Goal: Transaction & Acquisition: Obtain resource

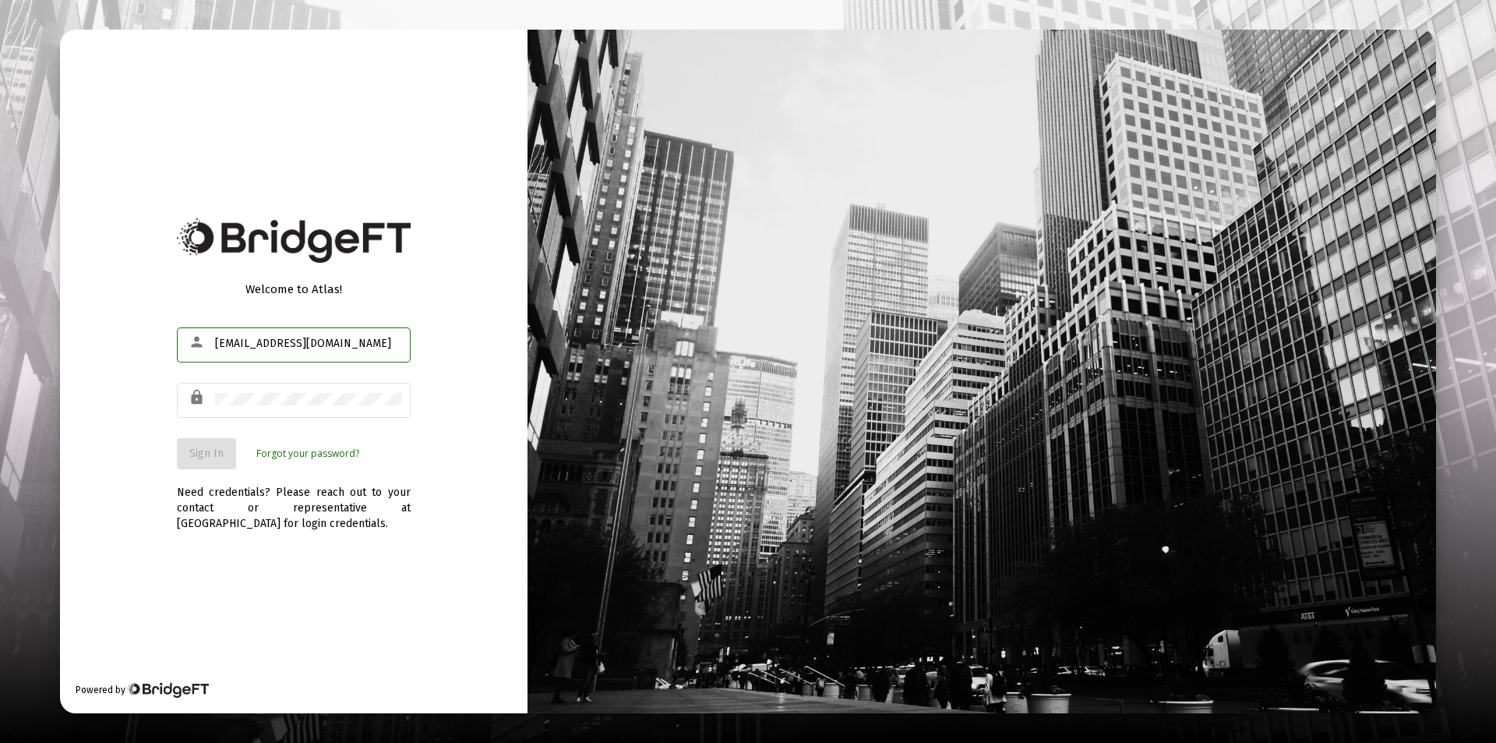
click at [240, 327] on div "[EMAIL_ADDRESS][DOMAIN_NAME]" at bounding box center [308, 343] width 187 height 38
click at [242, 351] on div "[EMAIL_ADDRESS][DOMAIN_NAME]" at bounding box center [308, 343] width 187 height 38
click at [249, 343] on input "[EMAIL_ADDRESS][DOMAIN_NAME]" at bounding box center [308, 343] width 187 height 12
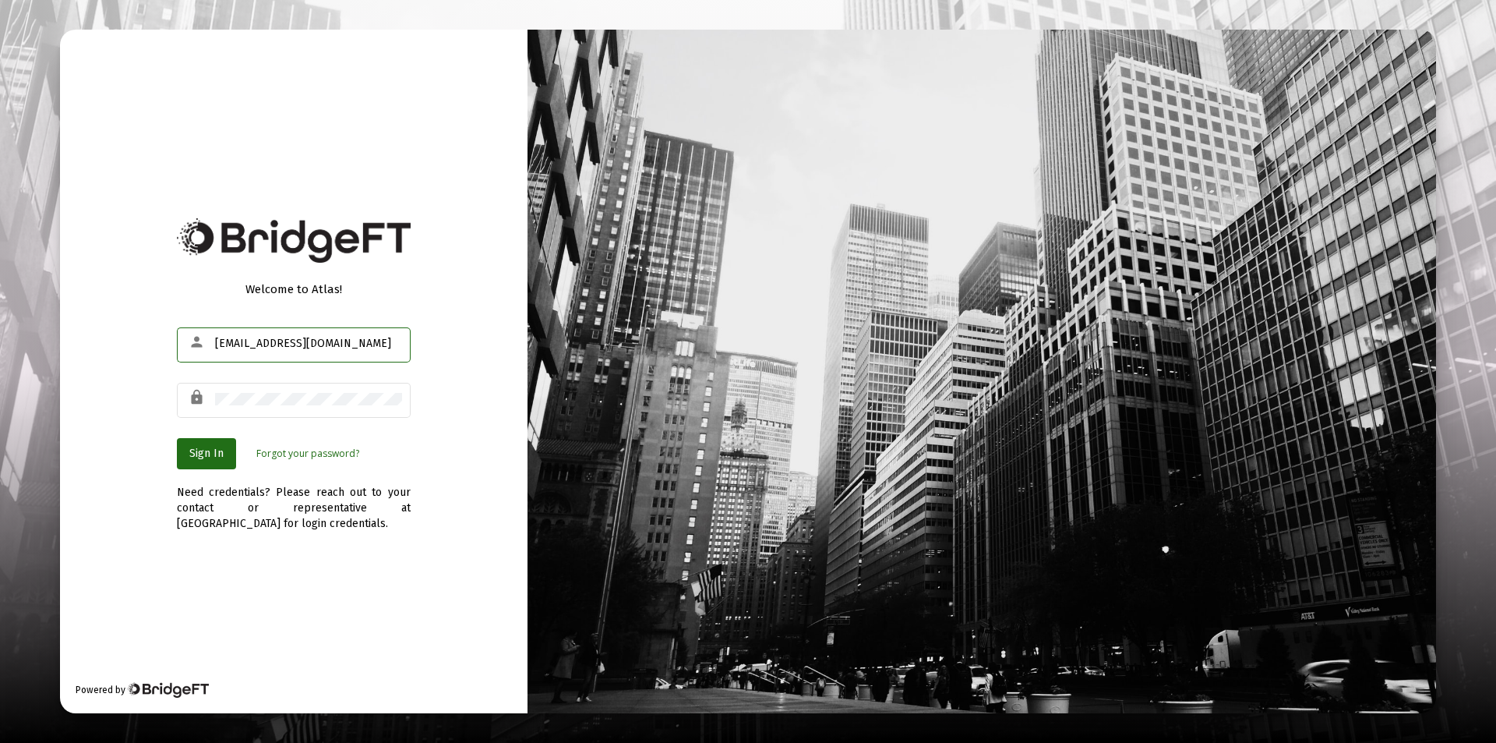
click at [249, 343] on input "[EMAIL_ADDRESS][DOMAIN_NAME]" at bounding box center [308, 343] width 187 height 12
type input "[PERSON_NAME][EMAIL_ADDRESS][DOMAIN_NAME]"
click at [191, 456] on span "Sign In" at bounding box center [206, 453] width 34 height 13
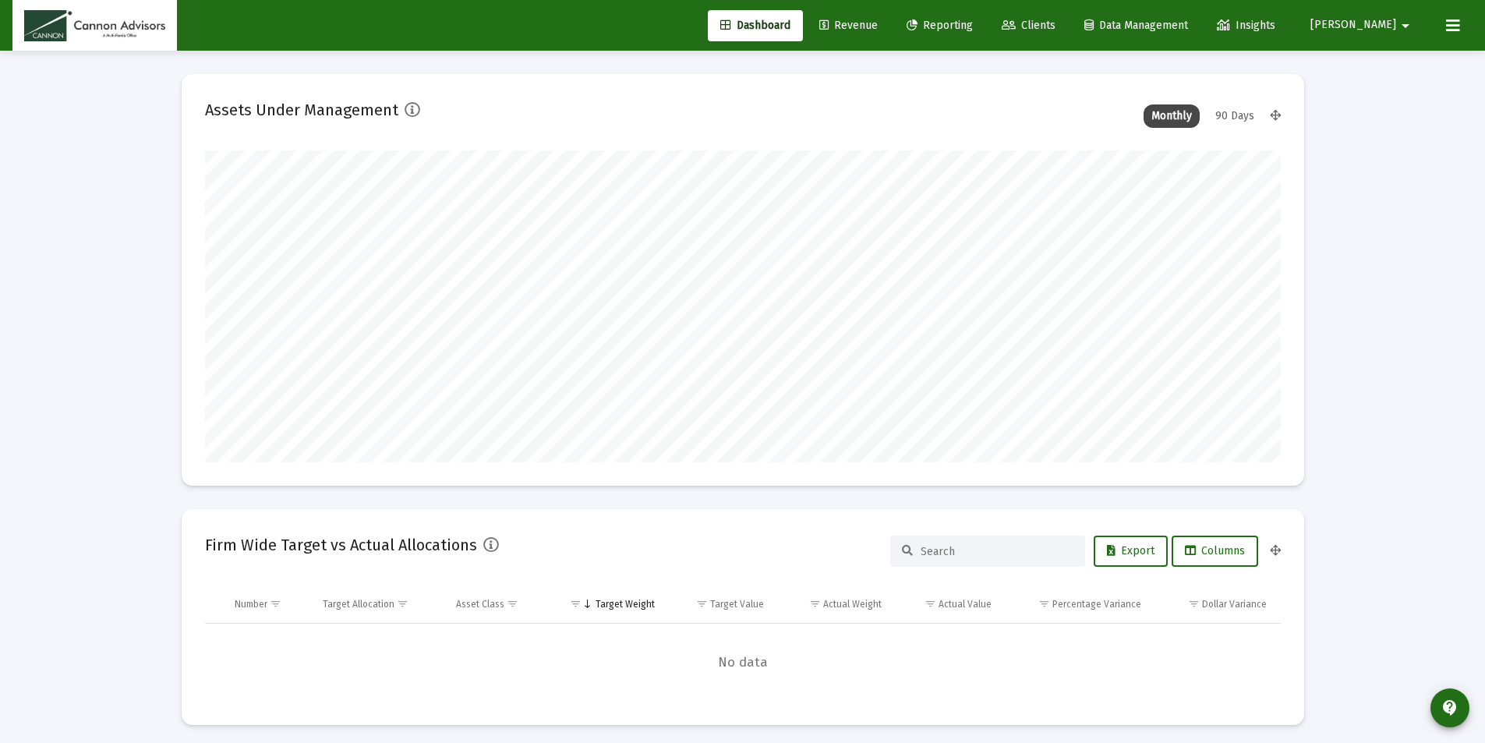
type input "[DATE]"
click at [973, 23] on span "Reporting" at bounding box center [939, 25] width 66 height 13
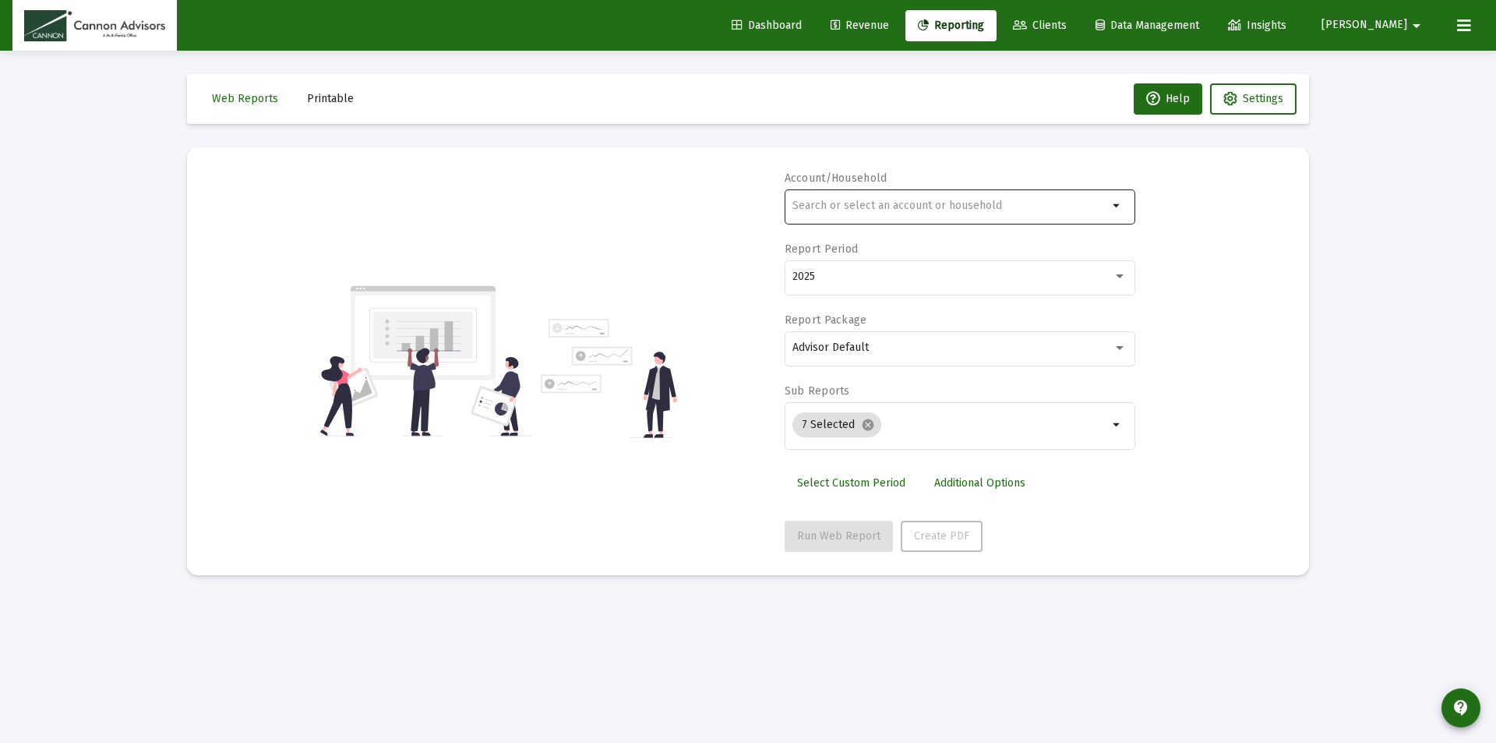
click at [885, 193] on div at bounding box center [951, 205] width 316 height 38
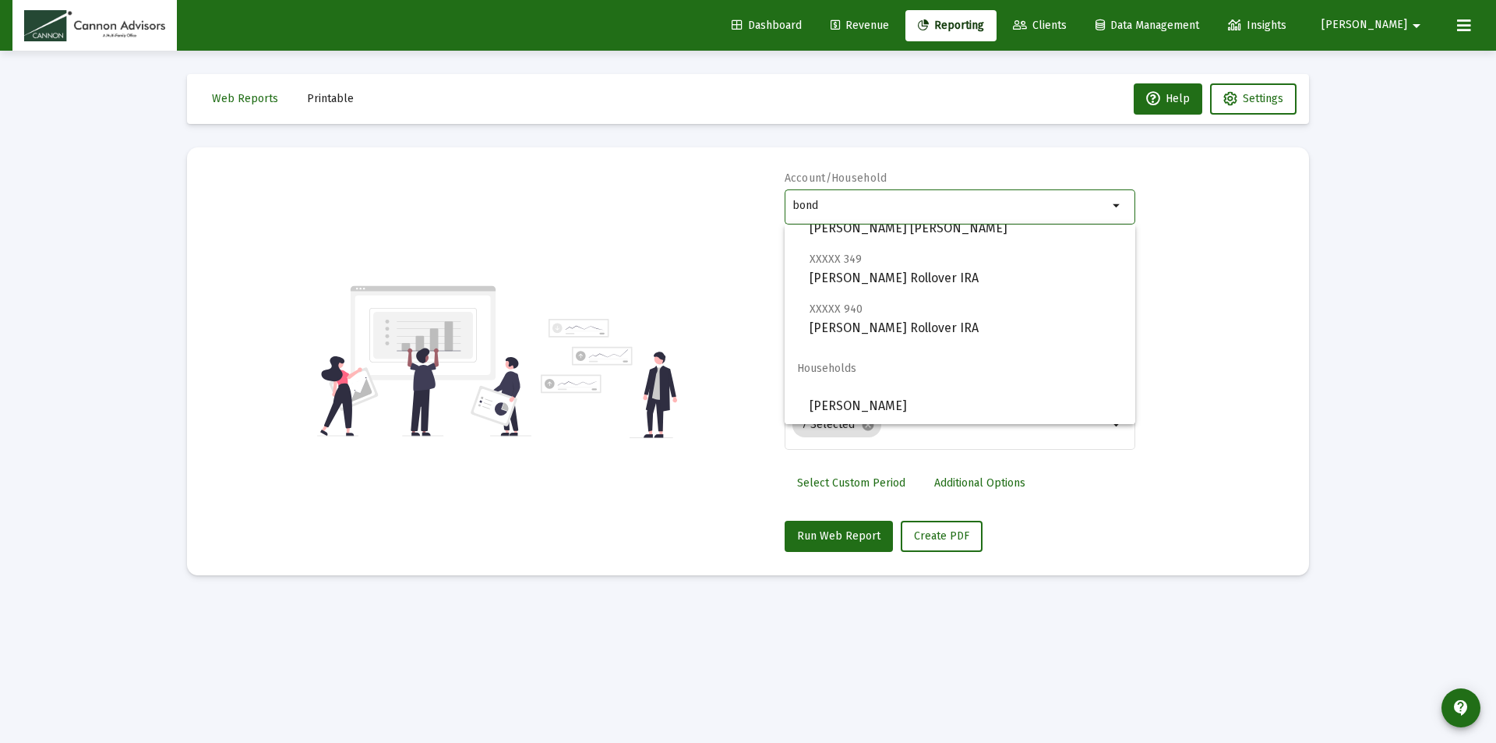
scroll to position [112, 0]
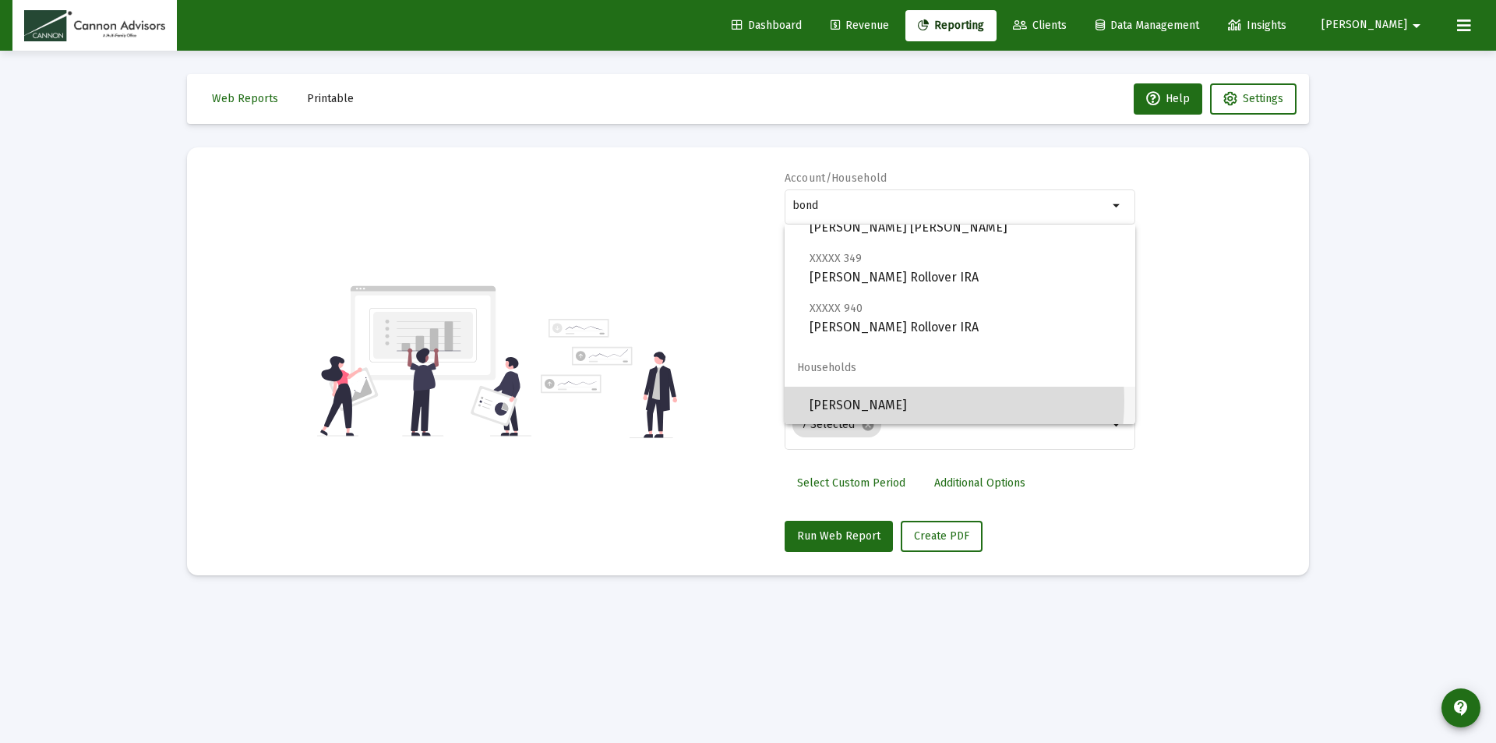
click at [890, 401] on span "[PERSON_NAME]" at bounding box center [966, 405] width 313 height 37
type input "[PERSON_NAME]"
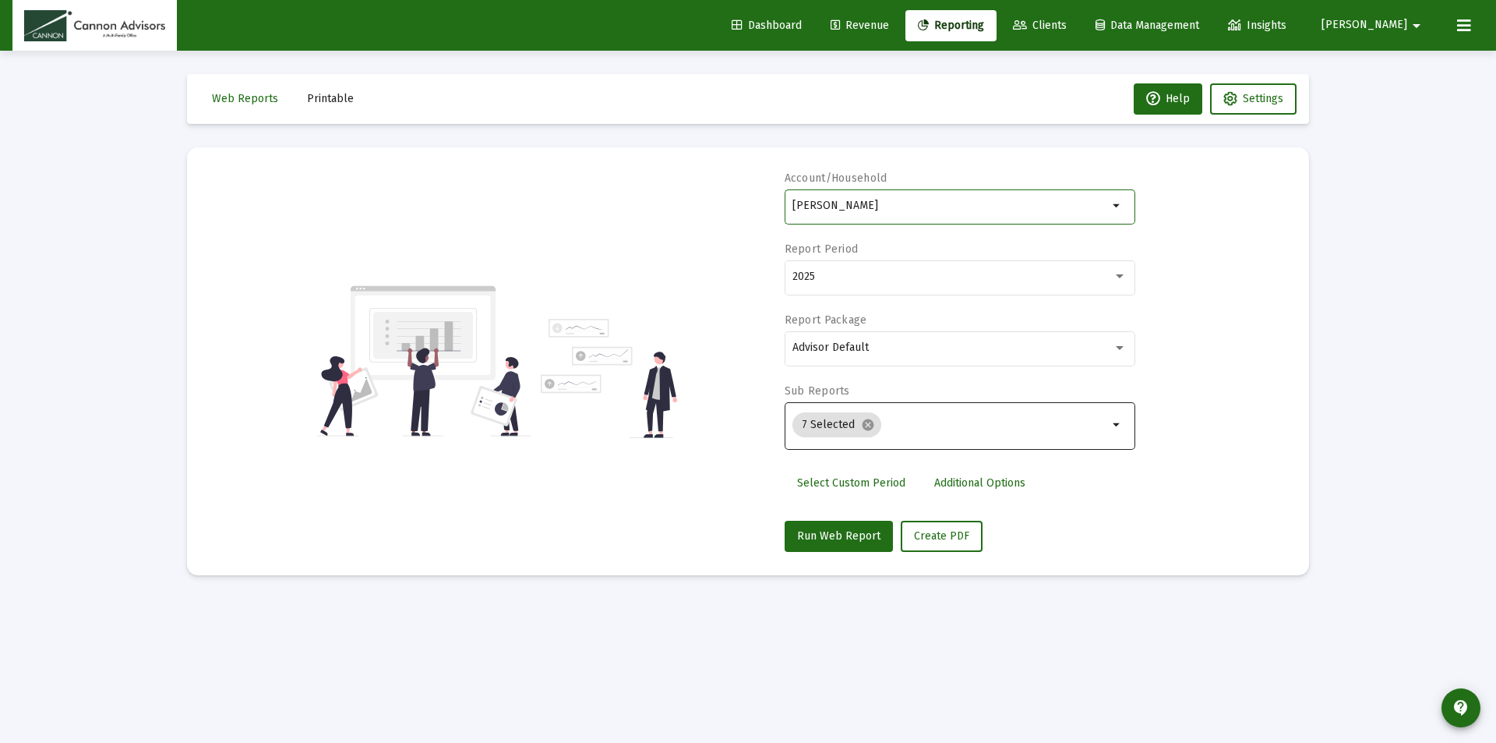
click at [947, 421] on input "Selection" at bounding box center [998, 425] width 221 height 12
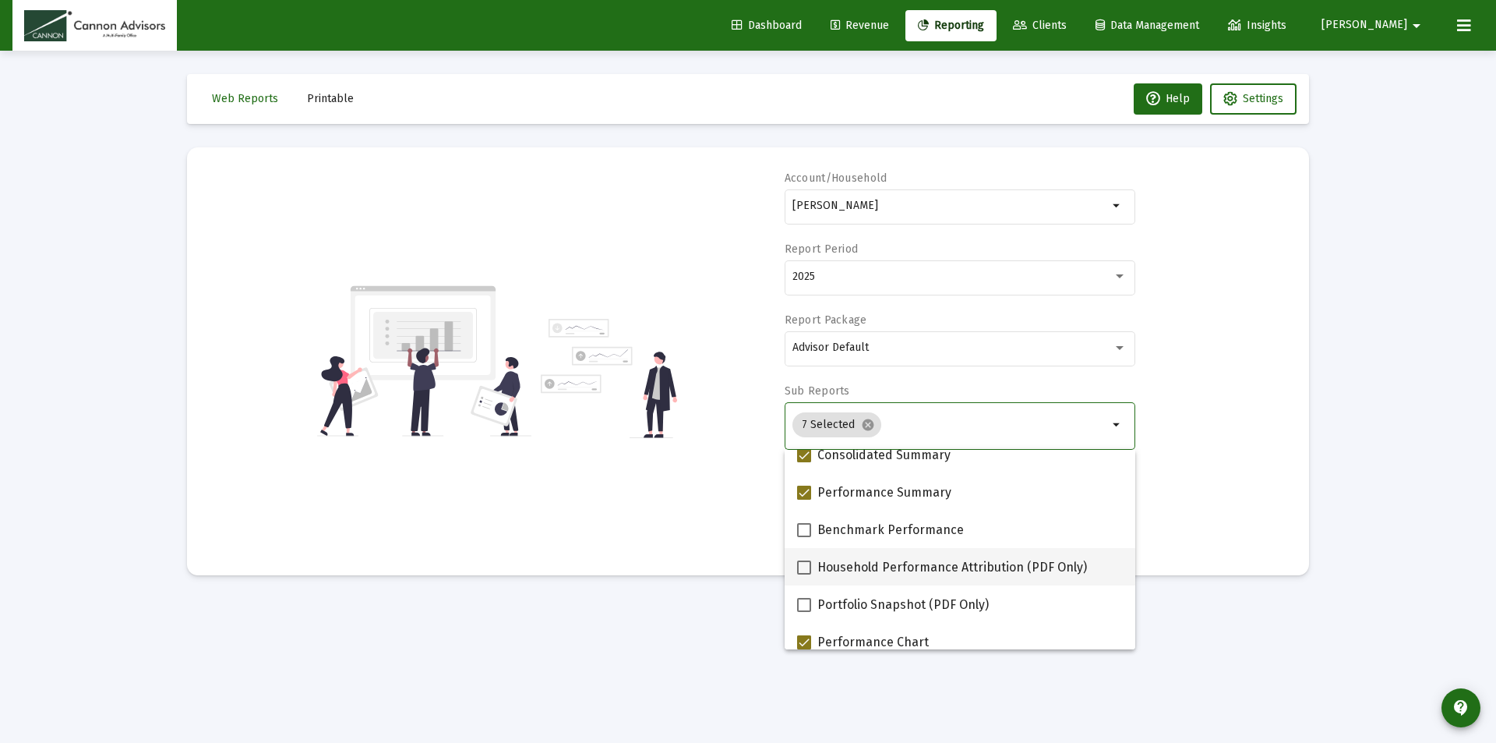
scroll to position [78, 0]
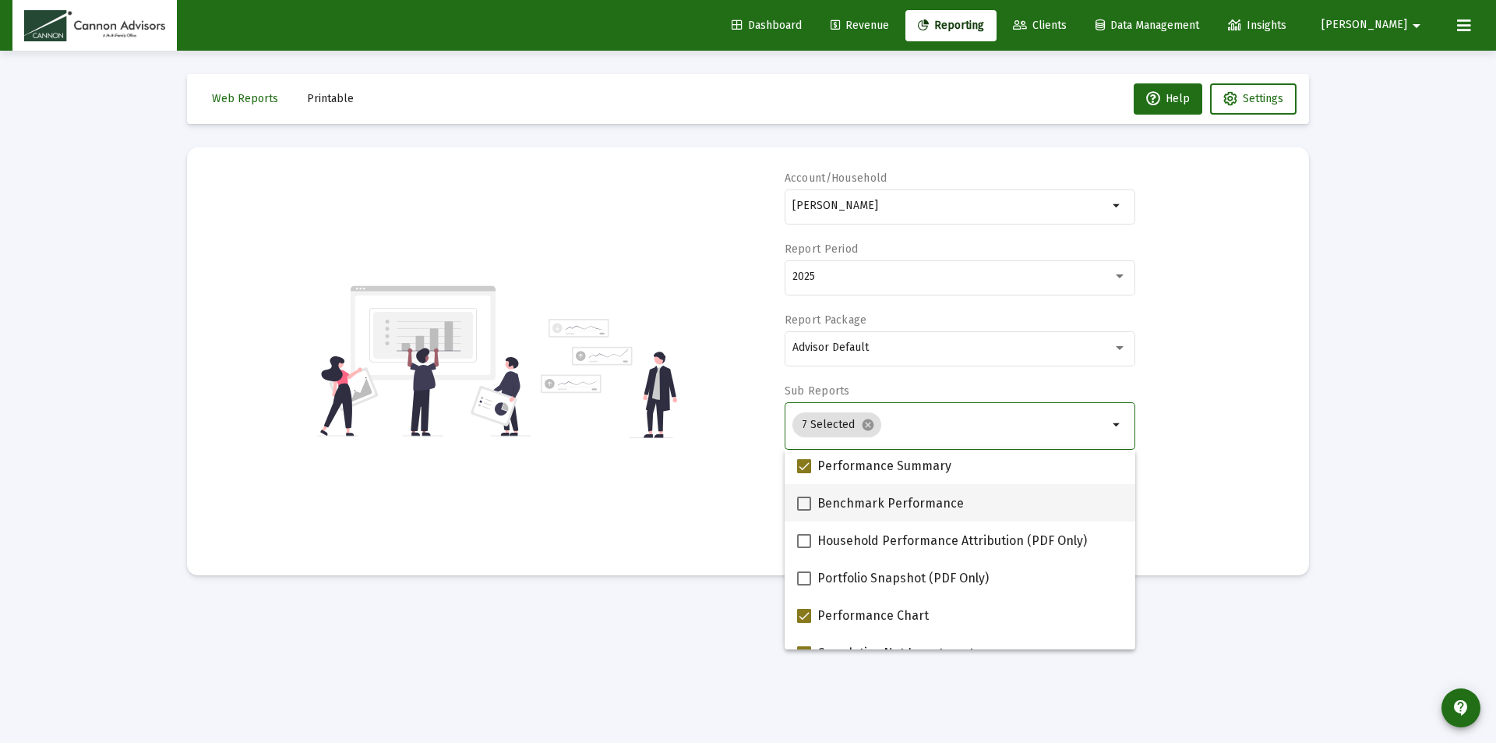
click at [805, 493] on mat-checkbox "Benchmark Performance" at bounding box center [880, 502] width 167 height 37
click at [807, 501] on span at bounding box center [804, 503] width 14 height 14
click at [804, 511] on input "Benchmark Performance" at bounding box center [804, 511] width 1 height 1
checkbox input "true"
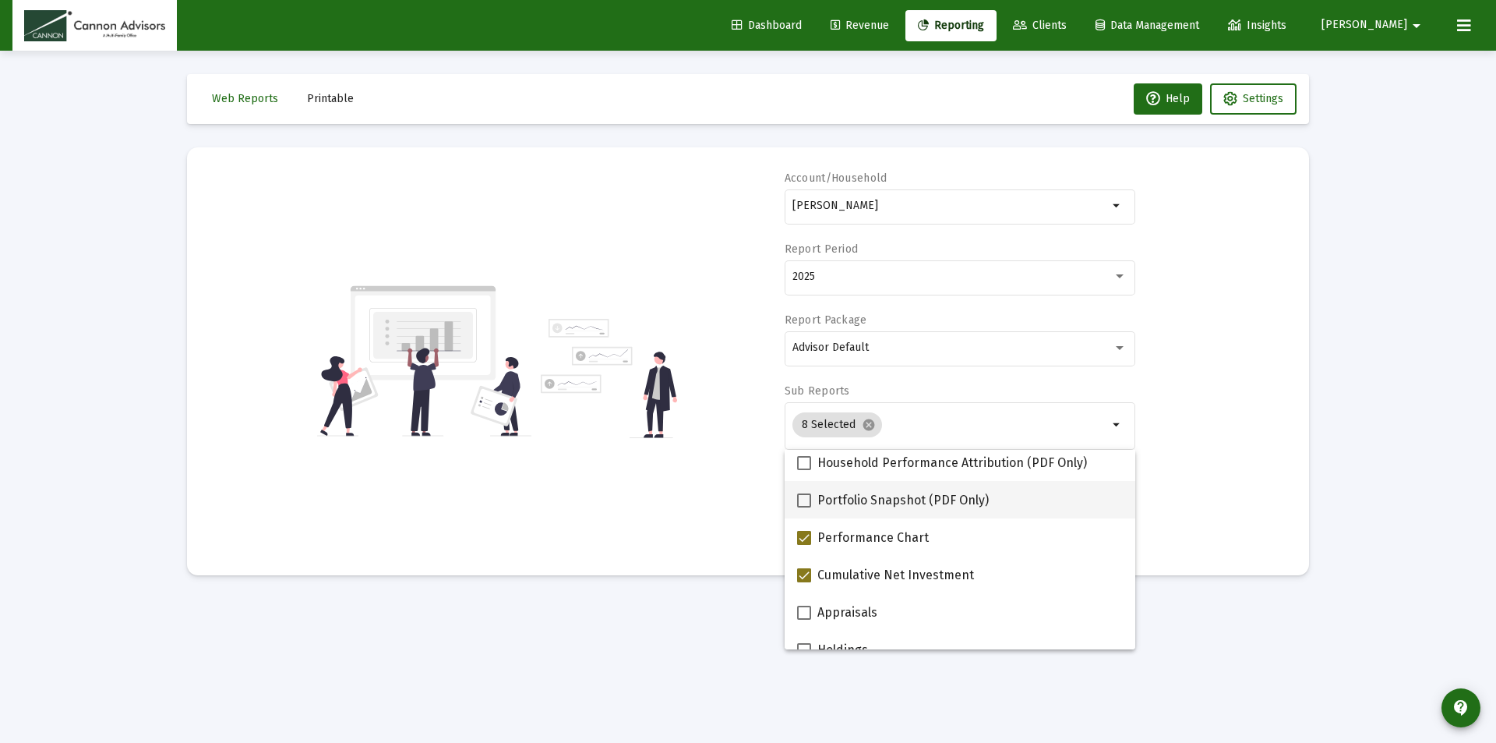
click at [801, 493] on span at bounding box center [804, 500] width 14 height 14
click at [804, 507] on input "Portfolio Snapshot (PDF Only)" at bounding box center [804, 507] width 1 height 1
checkbox input "true"
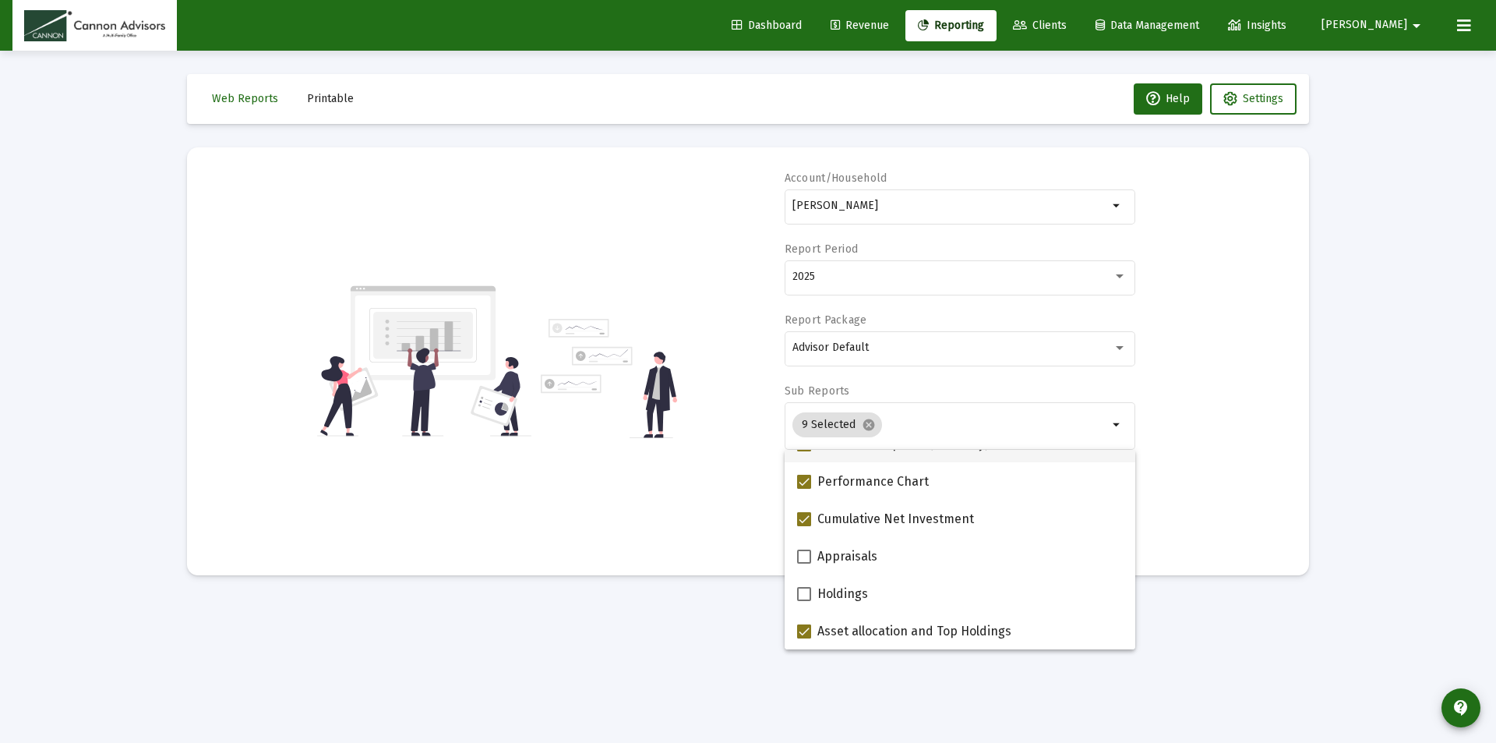
scroll to position [234, 0]
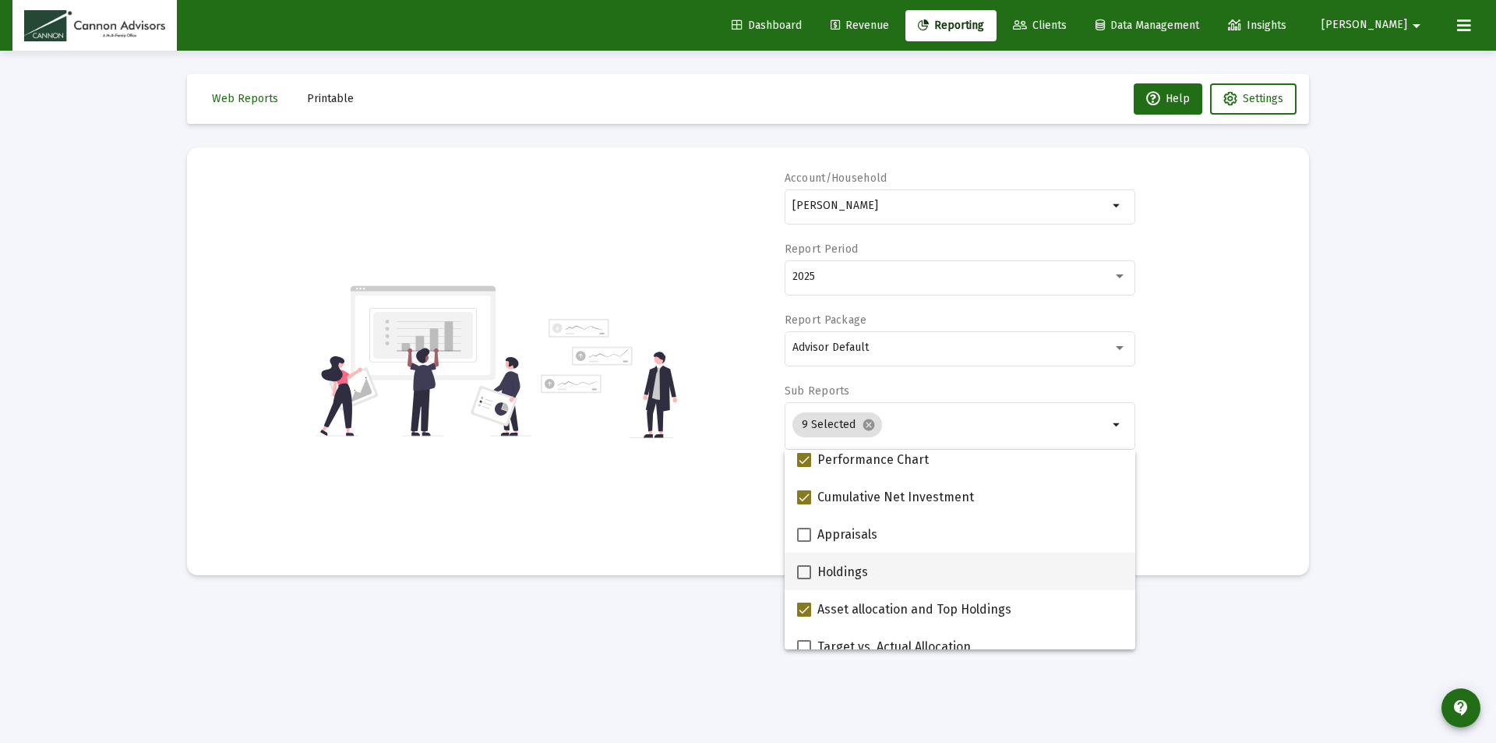
click at [805, 569] on span at bounding box center [804, 572] width 14 height 14
click at [804, 579] on input "Holdings" at bounding box center [804, 579] width 1 height 1
checkbox input "true"
click at [723, 524] on div "Account/Household [PERSON_NAME] Household arrow_drop_down Report Period 2025 Re…" at bounding box center [748, 361] width 1076 height 381
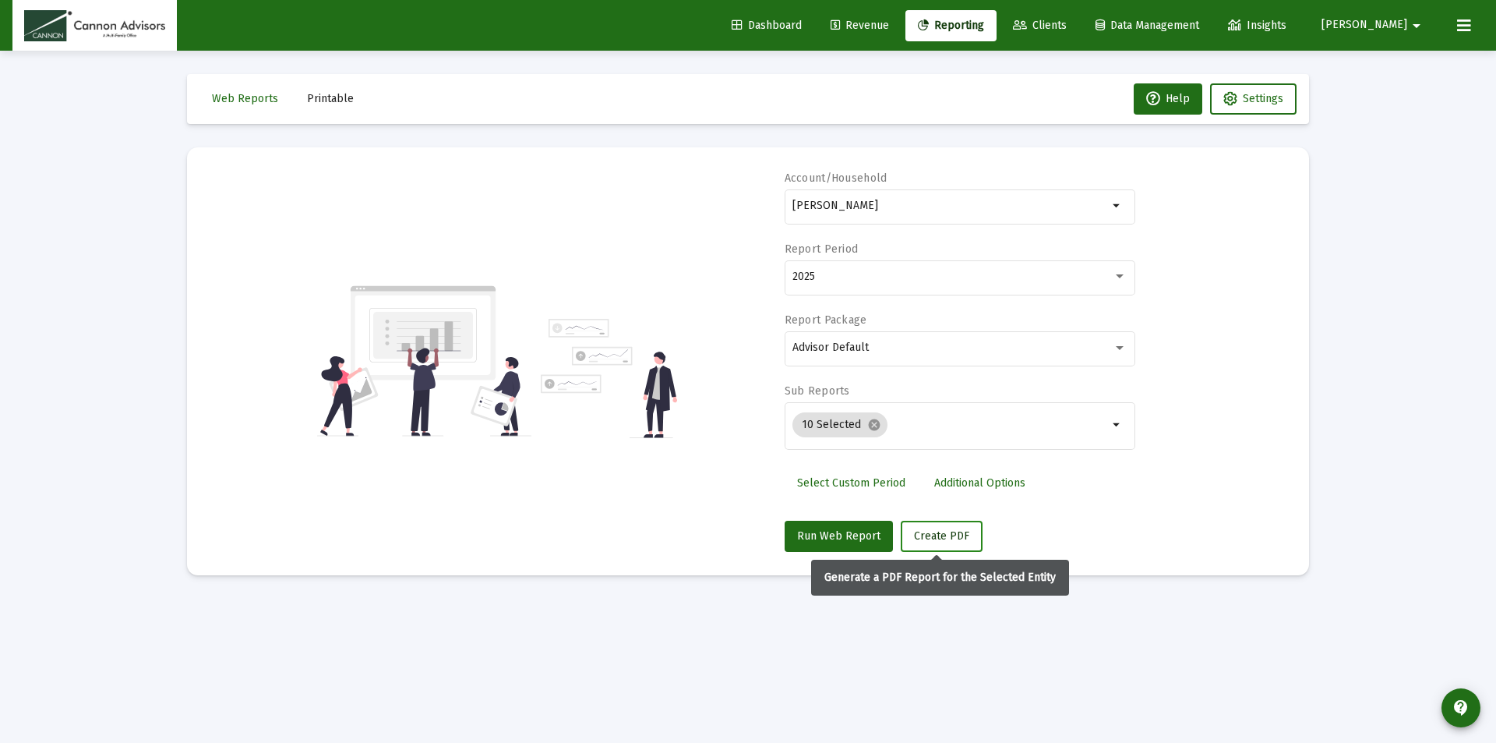
click at [928, 529] on span "Create PDF" at bounding box center [941, 535] width 55 height 13
click at [334, 90] on button "Printable" at bounding box center [331, 98] width 72 height 31
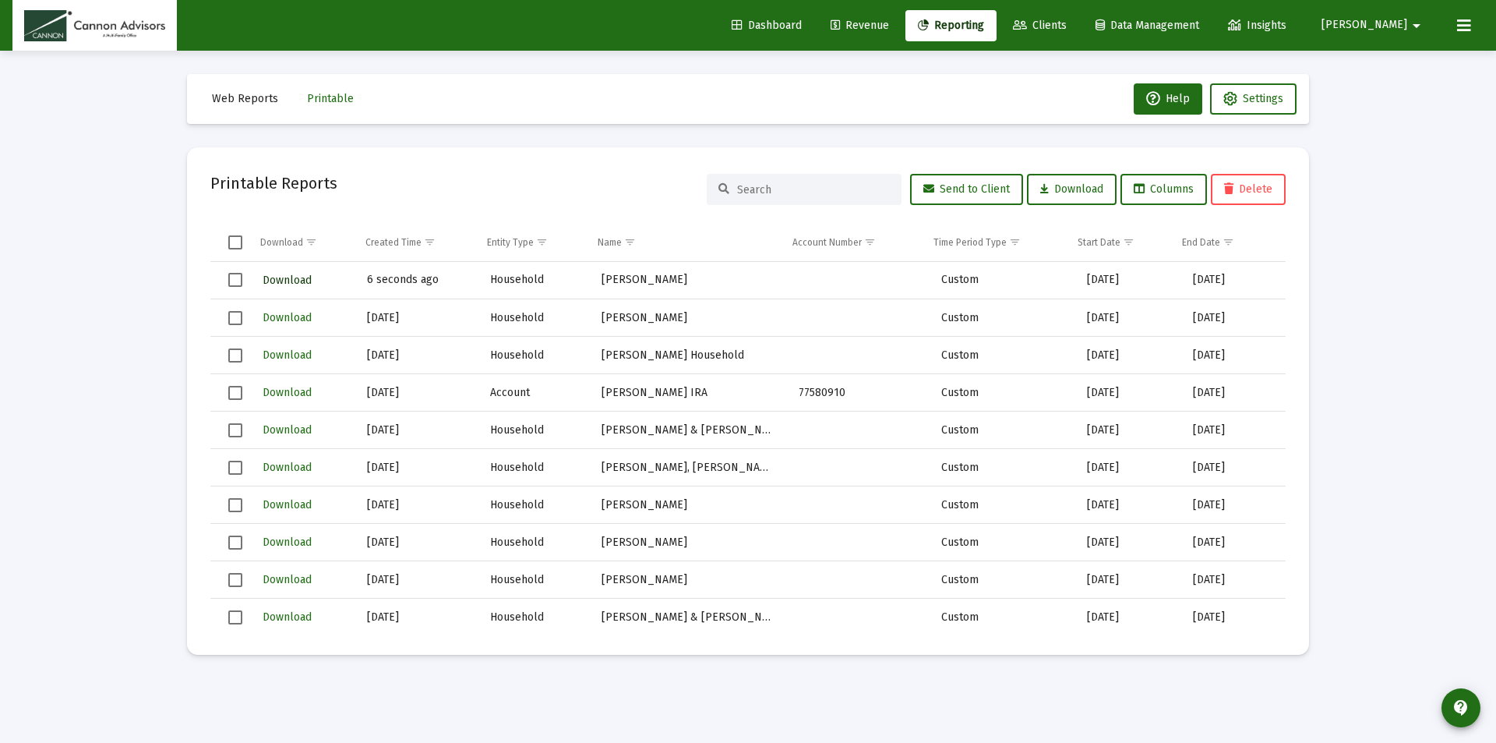
click at [295, 280] on span "Download" at bounding box center [287, 280] width 49 height 13
click at [984, 23] on span "Reporting" at bounding box center [951, 25] width 66 height 13
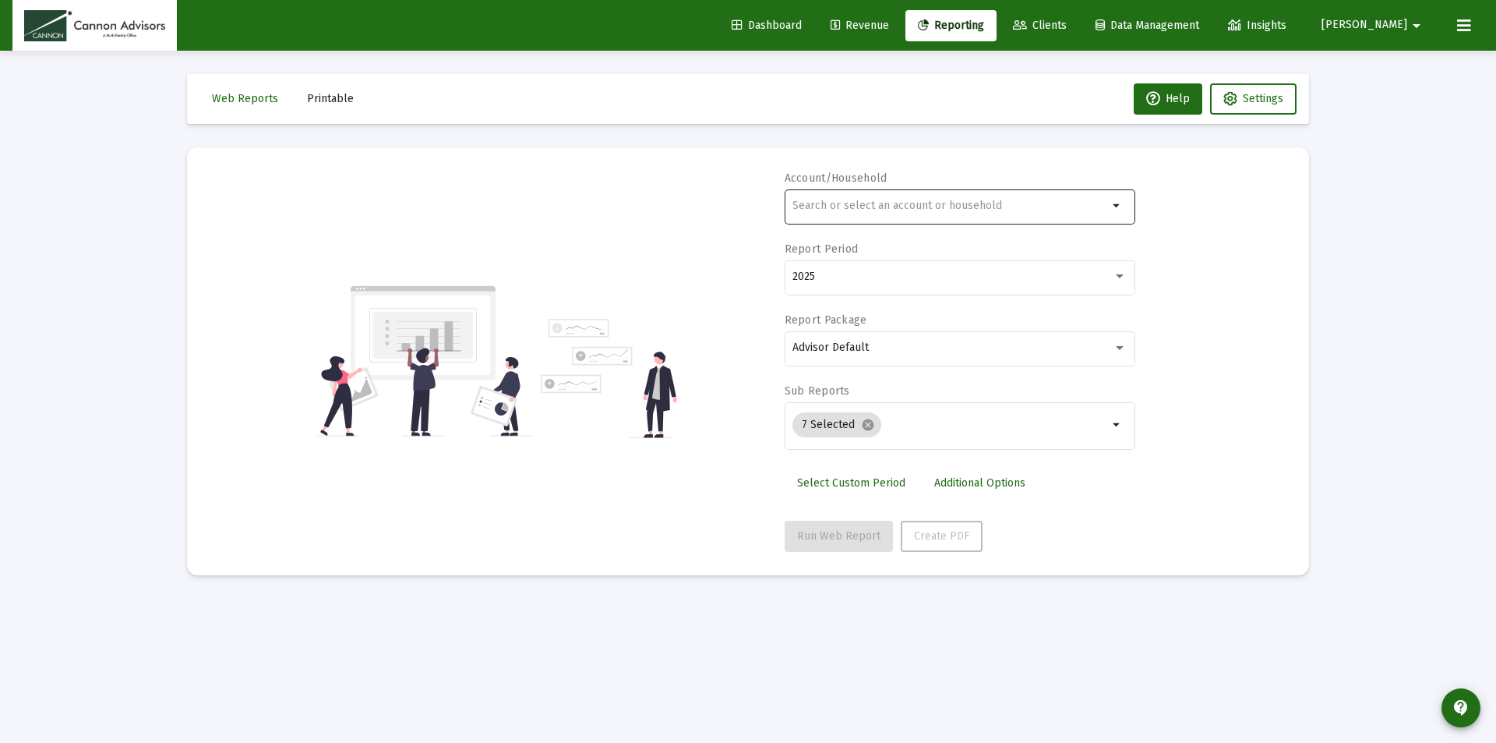
click at [1051, 205] on input "text" at bounding box center [951, 206] width 316 height 12
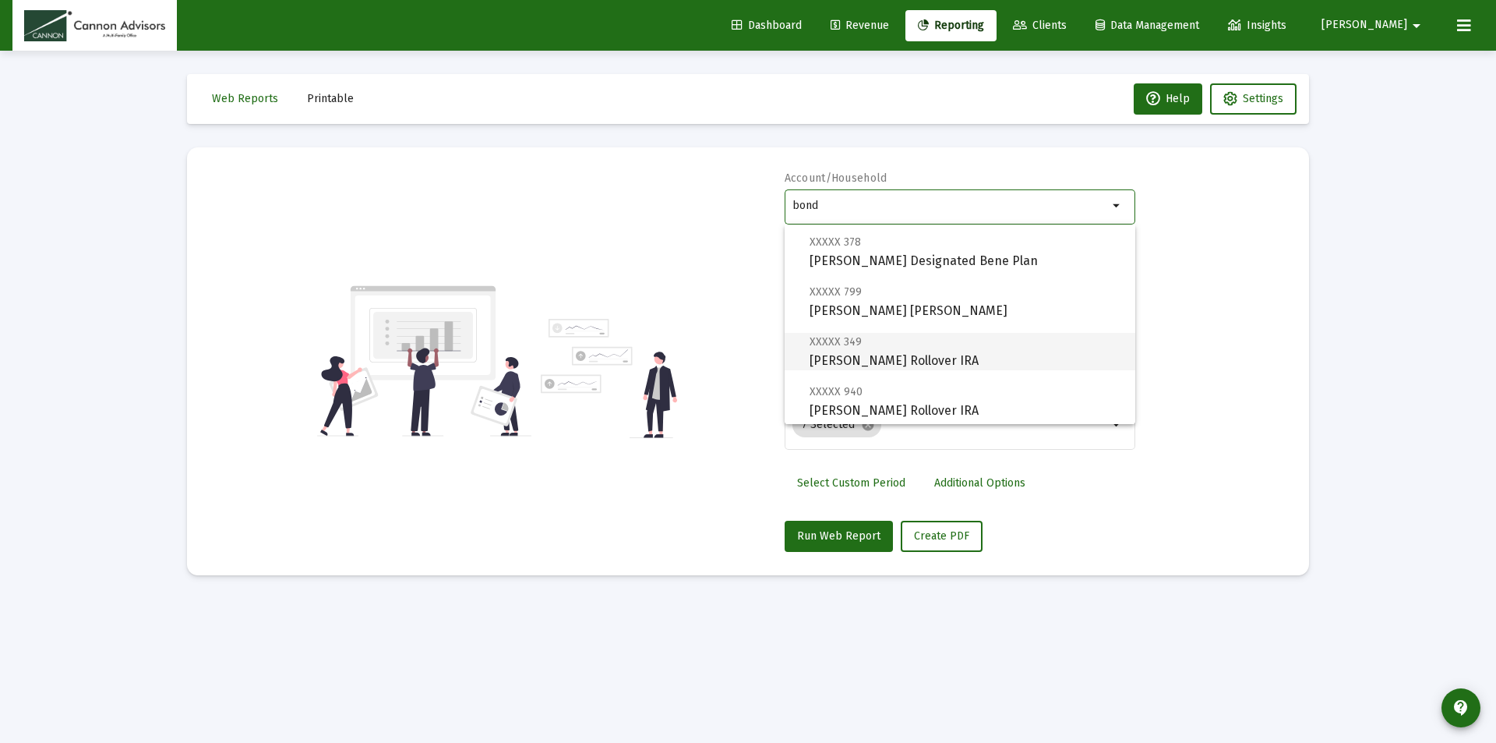
scroll to position [112, 0]
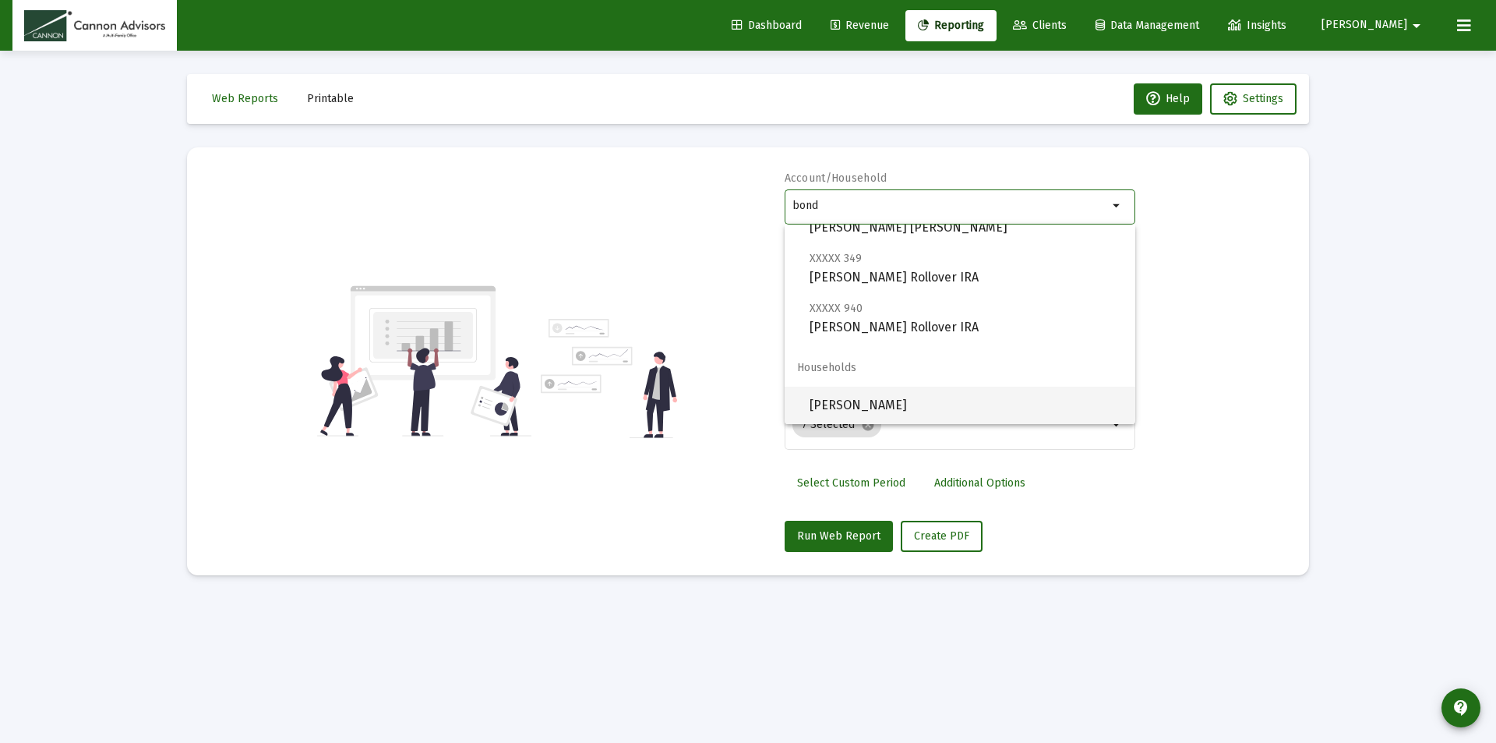
click at [913, 398] on span "[PERSON_NAME]" at bounding box center [966, 405] width 313 height 37
type input "[PERSON_NAME]"
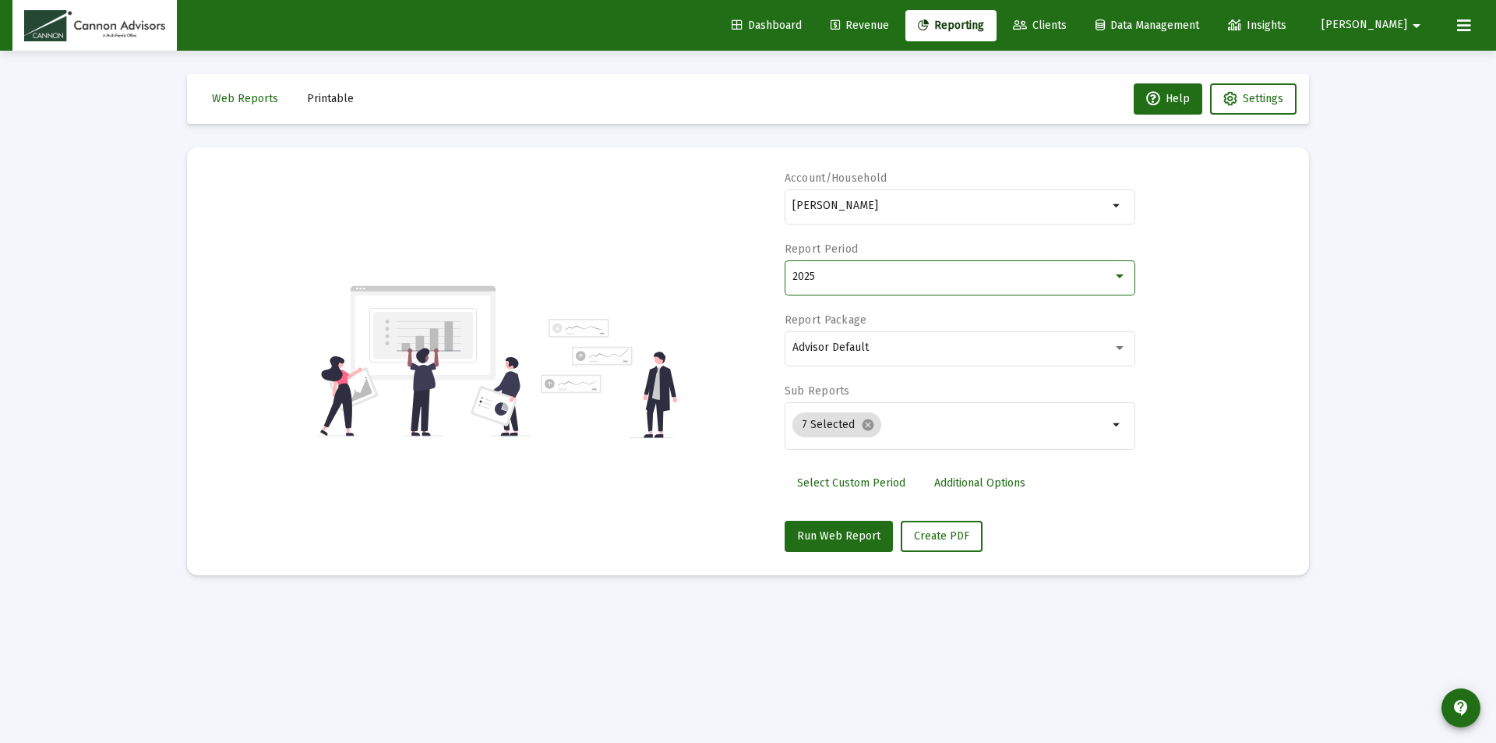
click at [957, 277] on div "2025" at bounding box center [953, 276] width 320 height 12
click at [1250, 288] on div at bounding box center [748, 371] width 1496 height 743
click at [948, 435] on div "7 Selected cancel" at bounding box center [951, 424] width 322 height 31
click at [1027, 421] on input "Selection" at bounding box center [998, 425] width 221 height 12
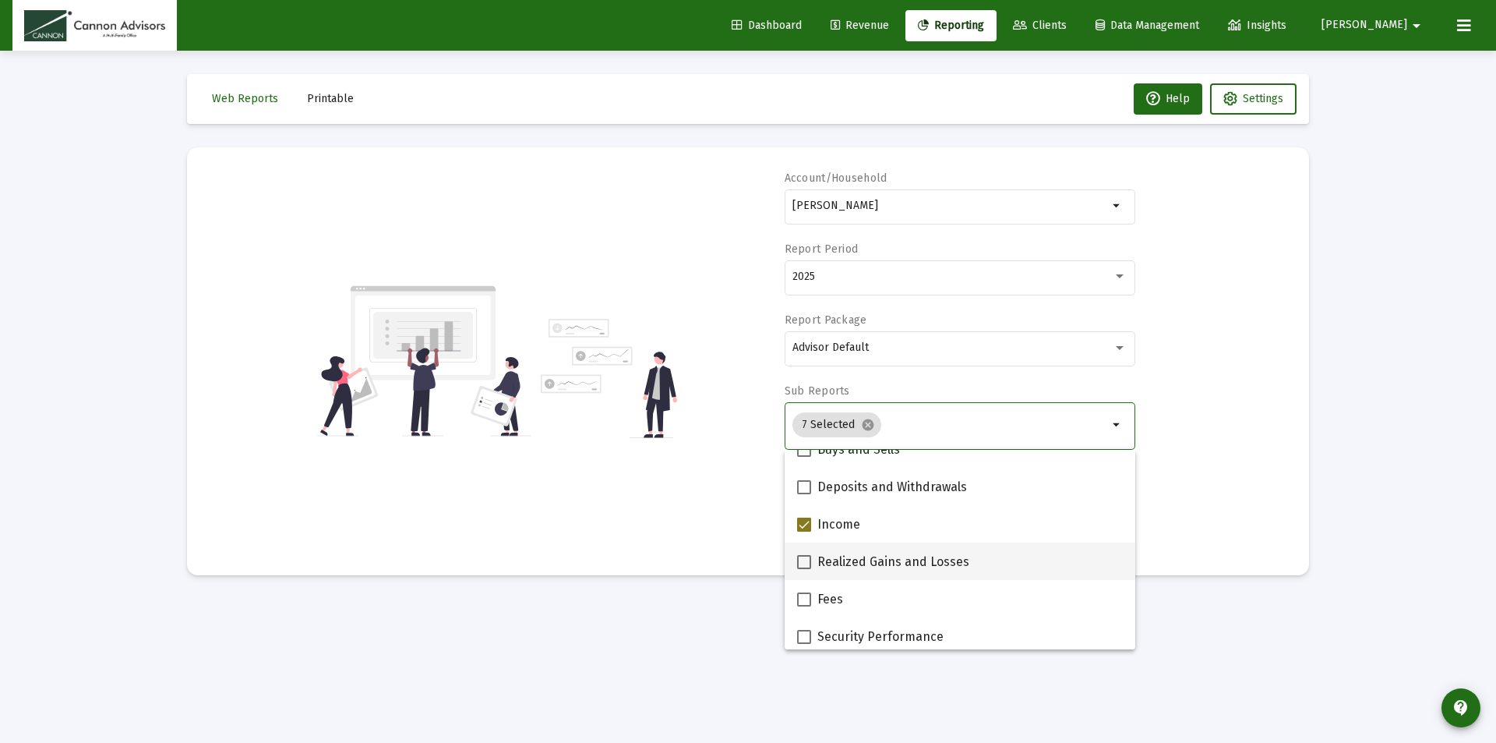
scroll to position [468, 0]
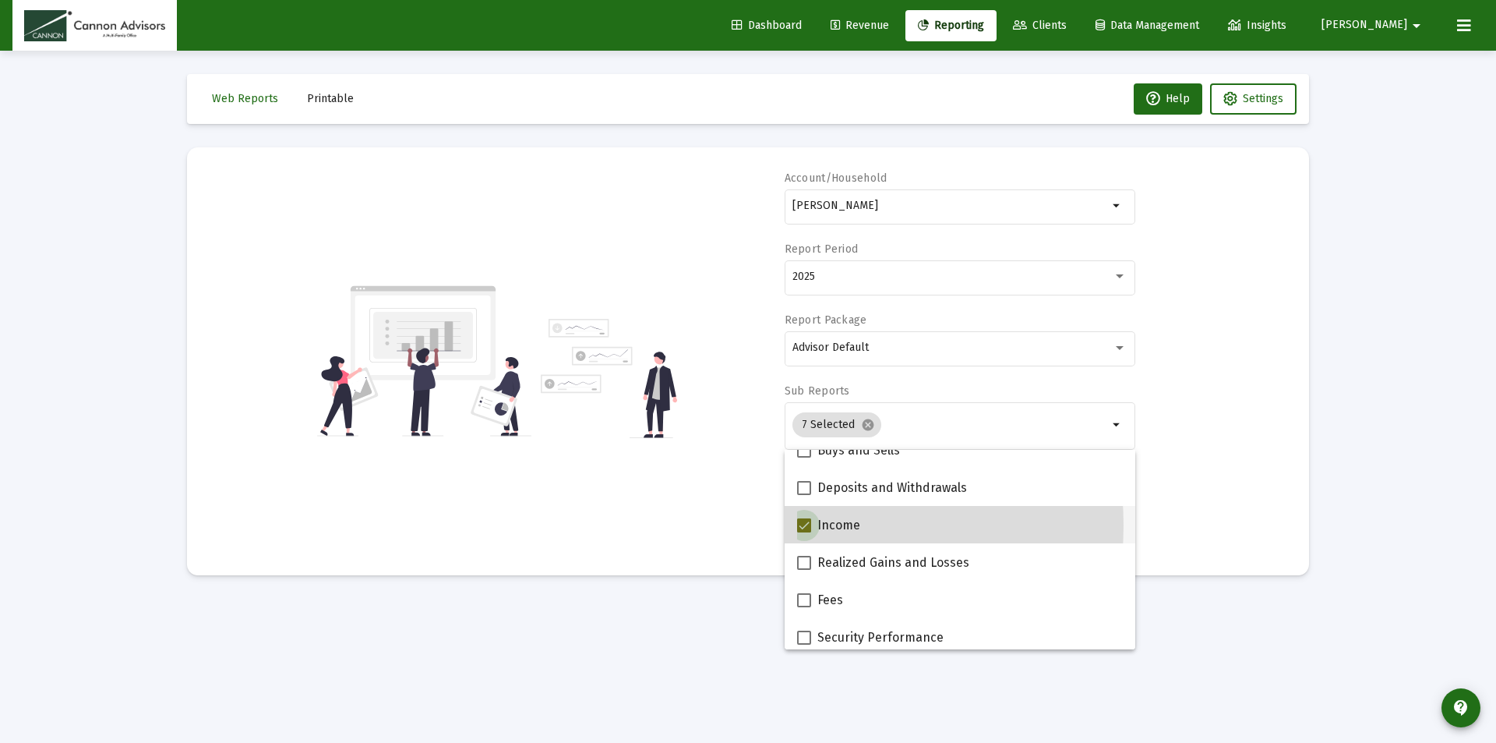
click at [800, 525] on span at bounding box center [804, 525] width 14 height 14
click at [804, 532] on input "Income" at bounding box center [804, 532] width 1 height 1
click at [807, 528] on span at bounding box center [804, 525] width 14 height 14
click at [804, 532] on input "Income" at bounding box center [804, 532] width 1 height 1
checkbox input "true"
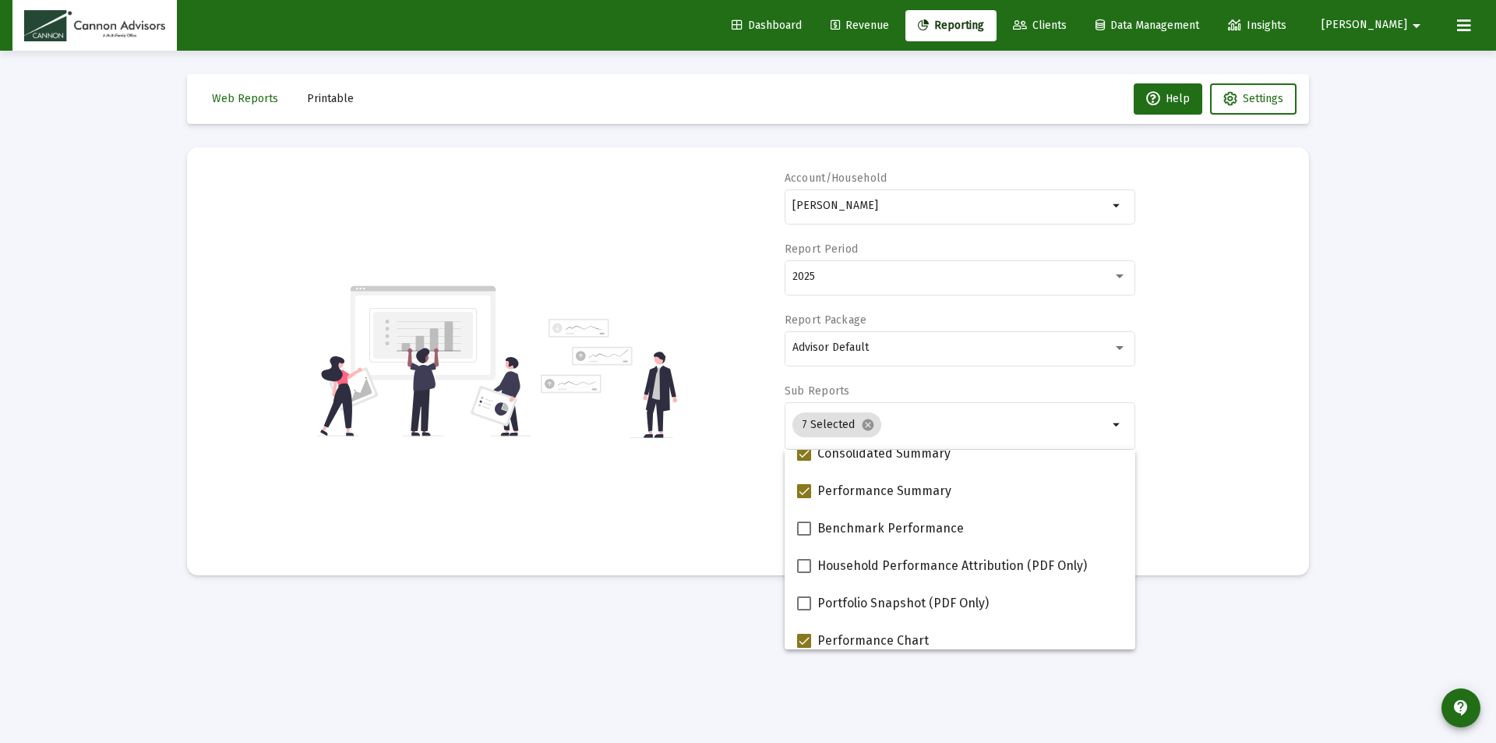
scroll to position [78, 0]
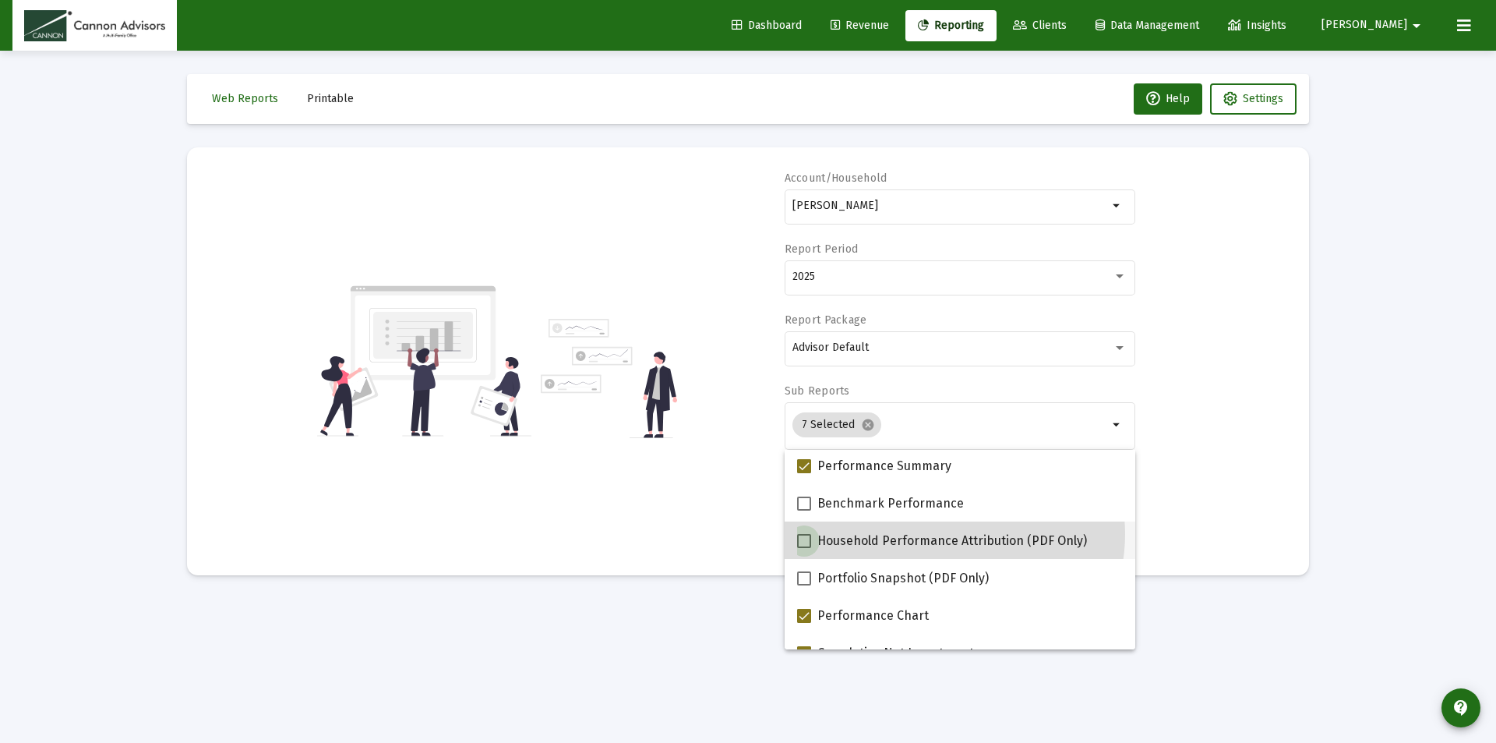
click at [952, 534] on span "Household Performance Attribution (PDF Only)" at bounding box center [953, 541] width 270 height 19
click at [804, 548] on input "Household Performance Attribution (PDF Only)" at bounding box center [804, 548] width 1 height 1
checkbox input "true"
click at [722, 528] on div "Account/Household [PERSON_NAME] Household arrow_drop_down Report Period 2025 Re…" at bounding box center [748, 361] width 1076 height 381
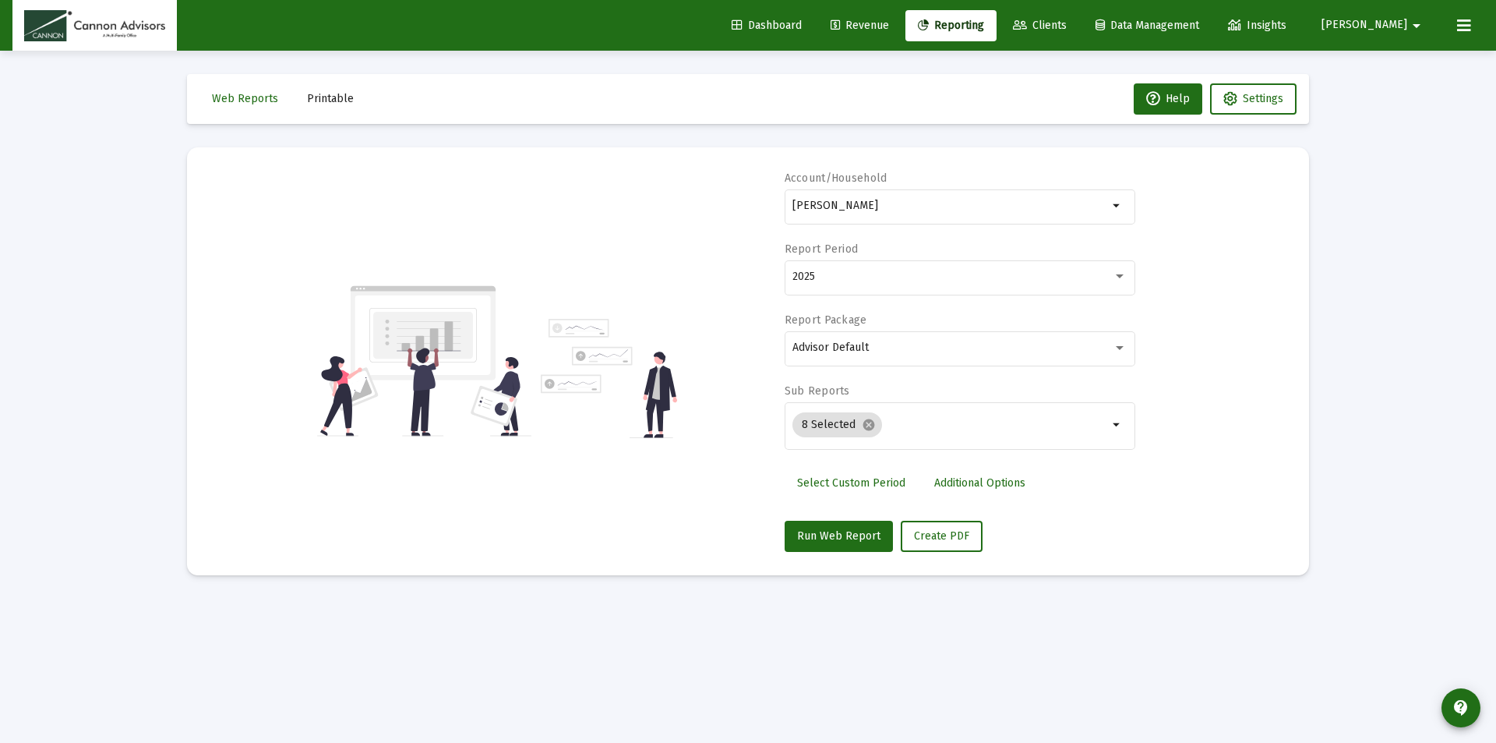
click at [882, 483] on span "Select Custom Period" at bounding box center [851, 482] width 108 height 13
click at [945, 281] on icon "Open calendar" at bounding box center [944, 276] width 12 height 14
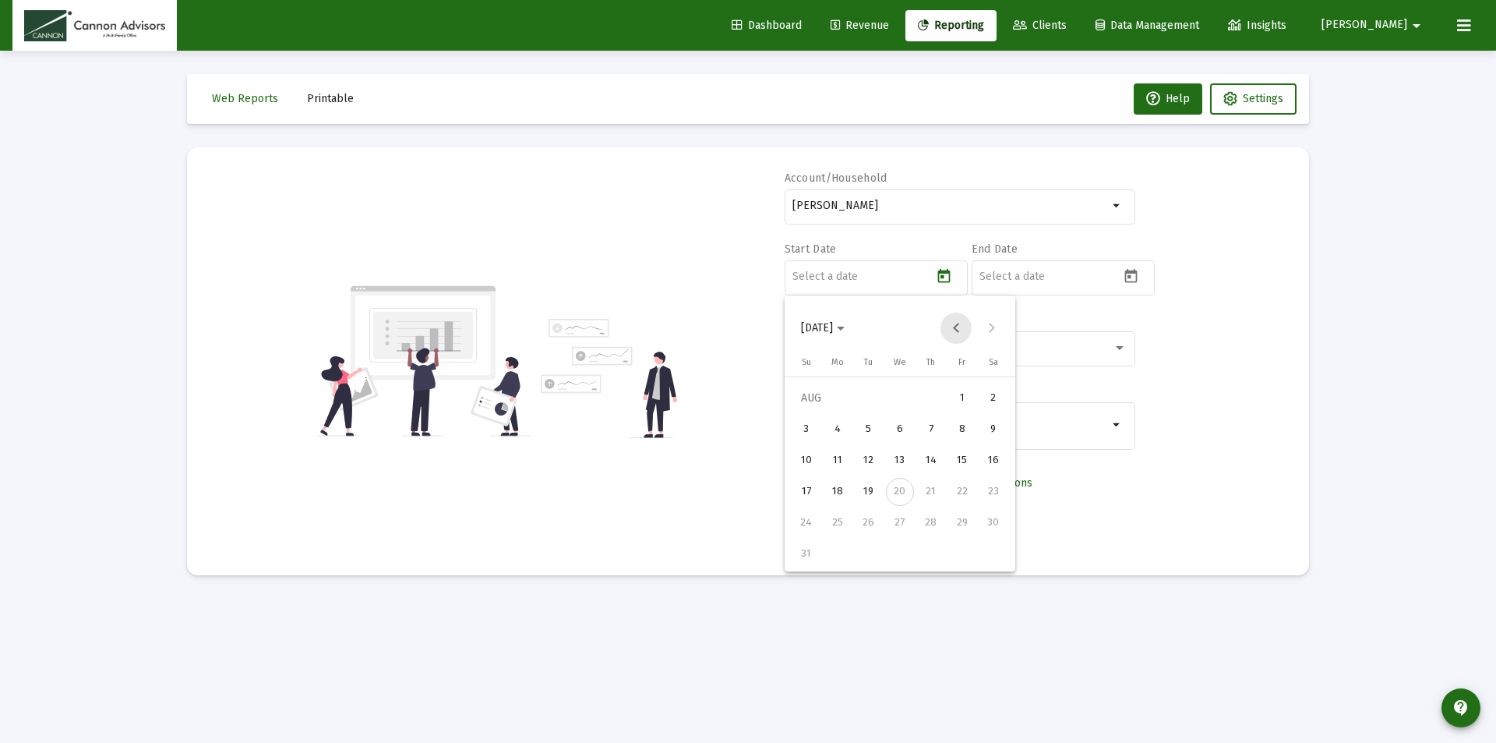
click at [959, 329] on button "Previous month" at bounding box center [956, 328] width 31 height 31
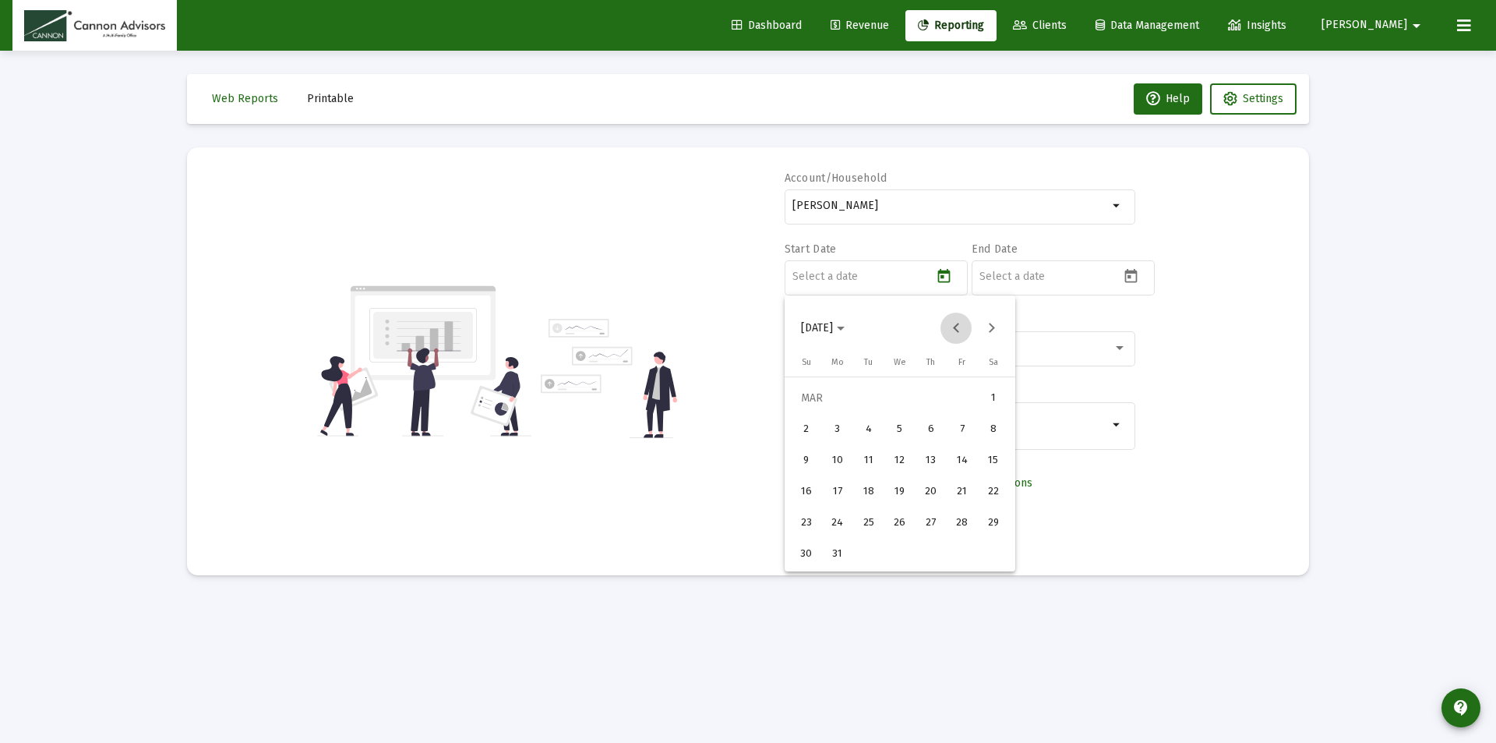
click at [959, 329] on button "Previous month" at bounding box center [956, 328] width 31 height 31
click at [998, 330] on button "Next month" at bounding box center [991, 328] width 31 height 31
click at [896, 402] on div "1" at bounding box center [900, 398] width 28 height 28
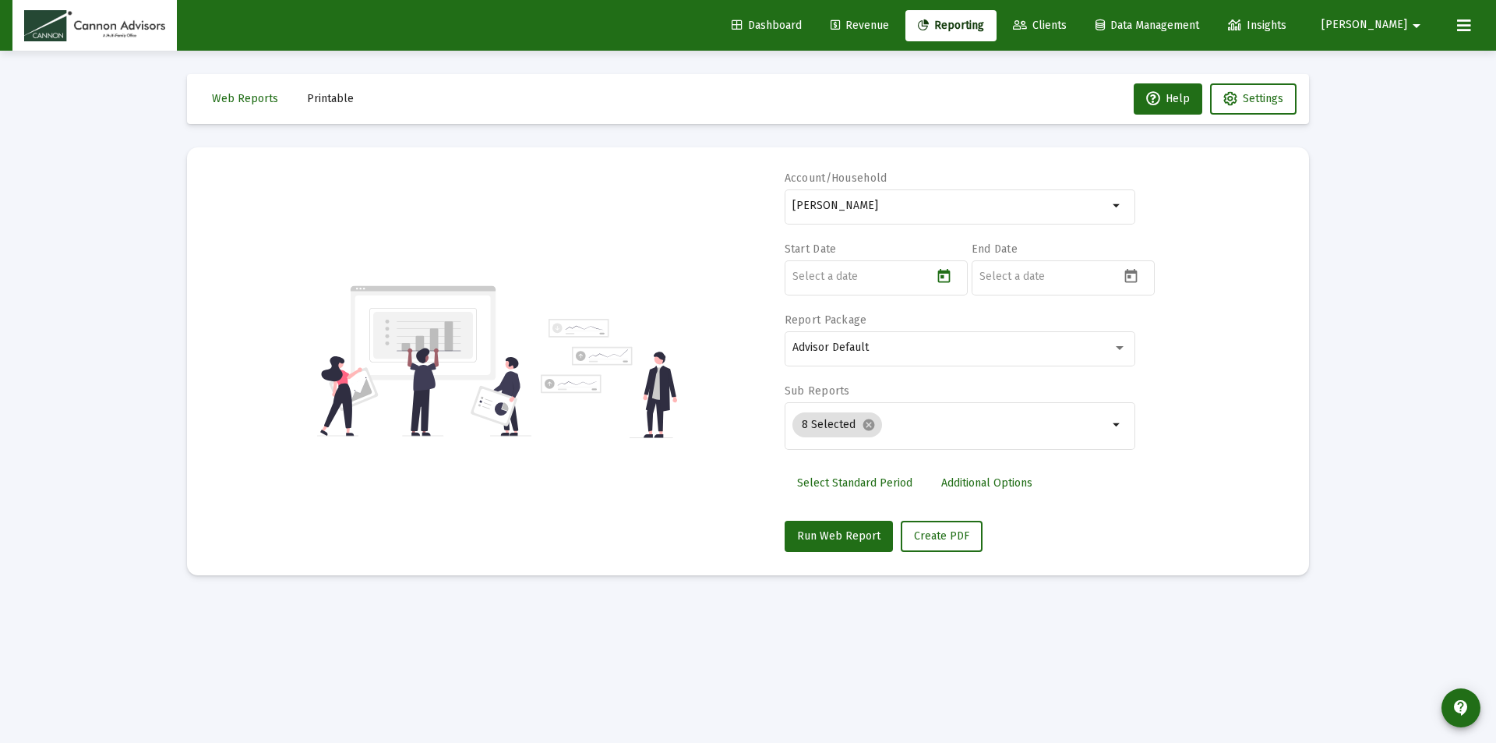
type input "[DATE]"
click at [1130, 277] on icon "Open calendar" at bounding box center [1131, 276] width 12 height 14
click at [1053, 491] on div "19" at bounding box center [1056, 492] width 28 height 28
type input "[DATE]"
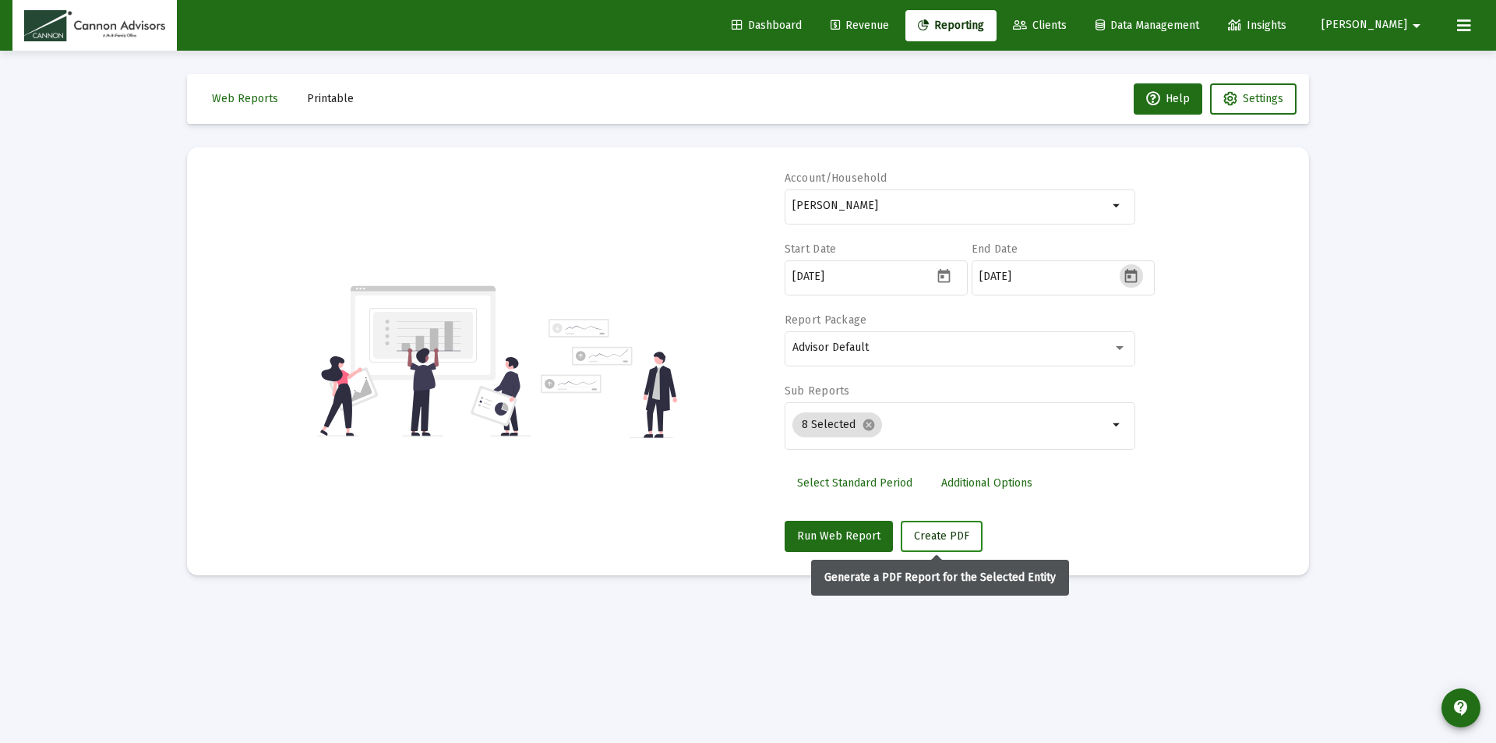
click at [941, 532] on span "Create PDF" at bounding box center [941, 535] width 55 height 13
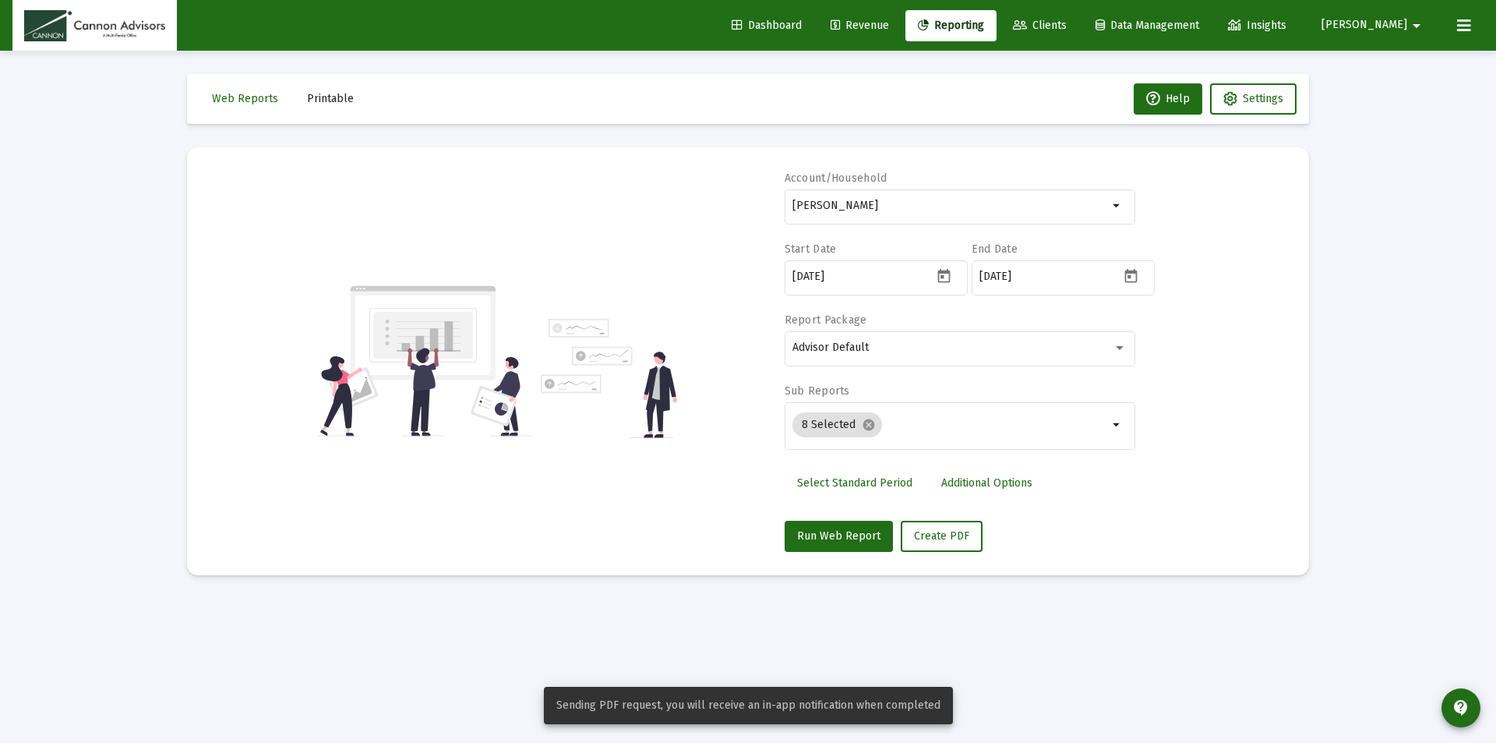
click at [327, 99] on span "Printable" at bounding box center [330, 98] width 47 height 13
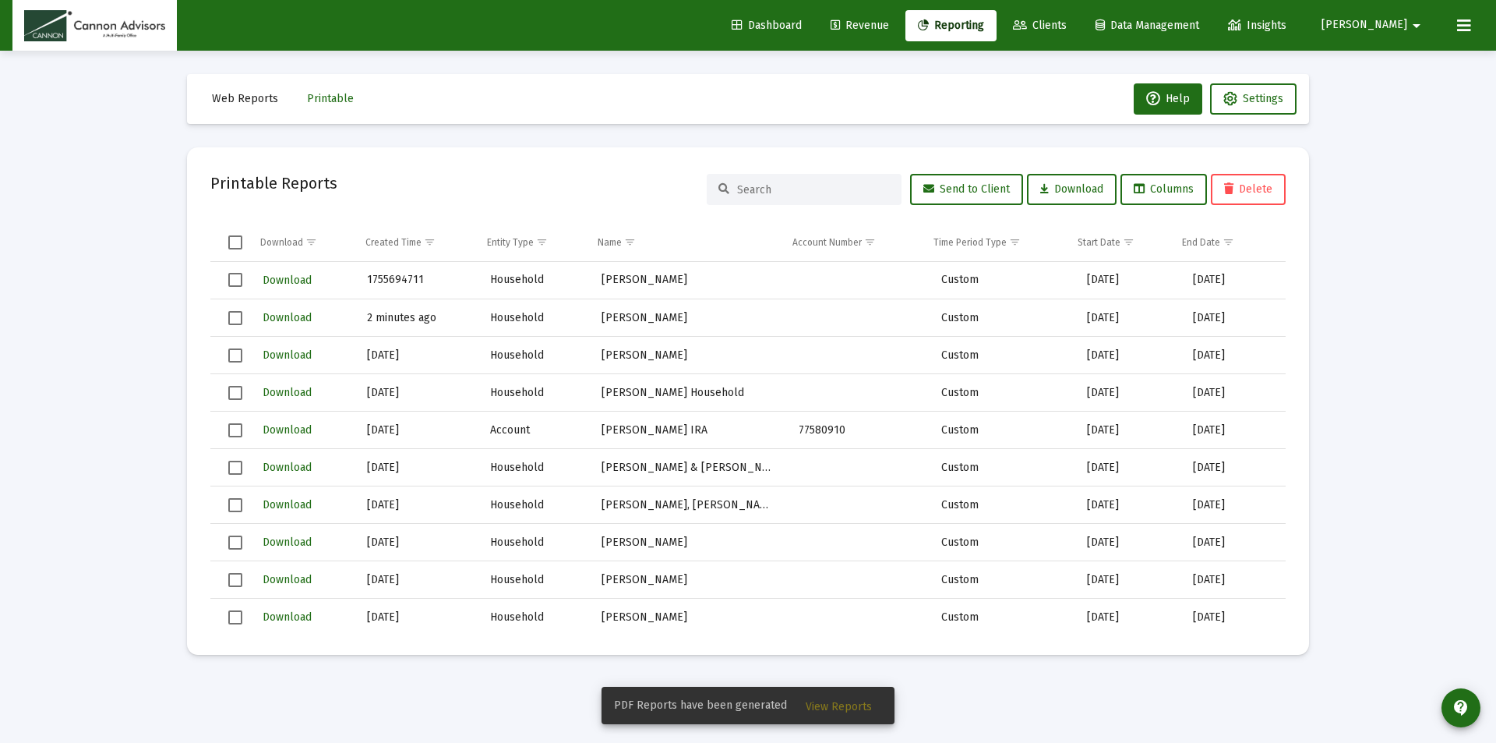
click at [853, 701] on span "View Reports" at bounding box center [839, 706] width 66 height 13
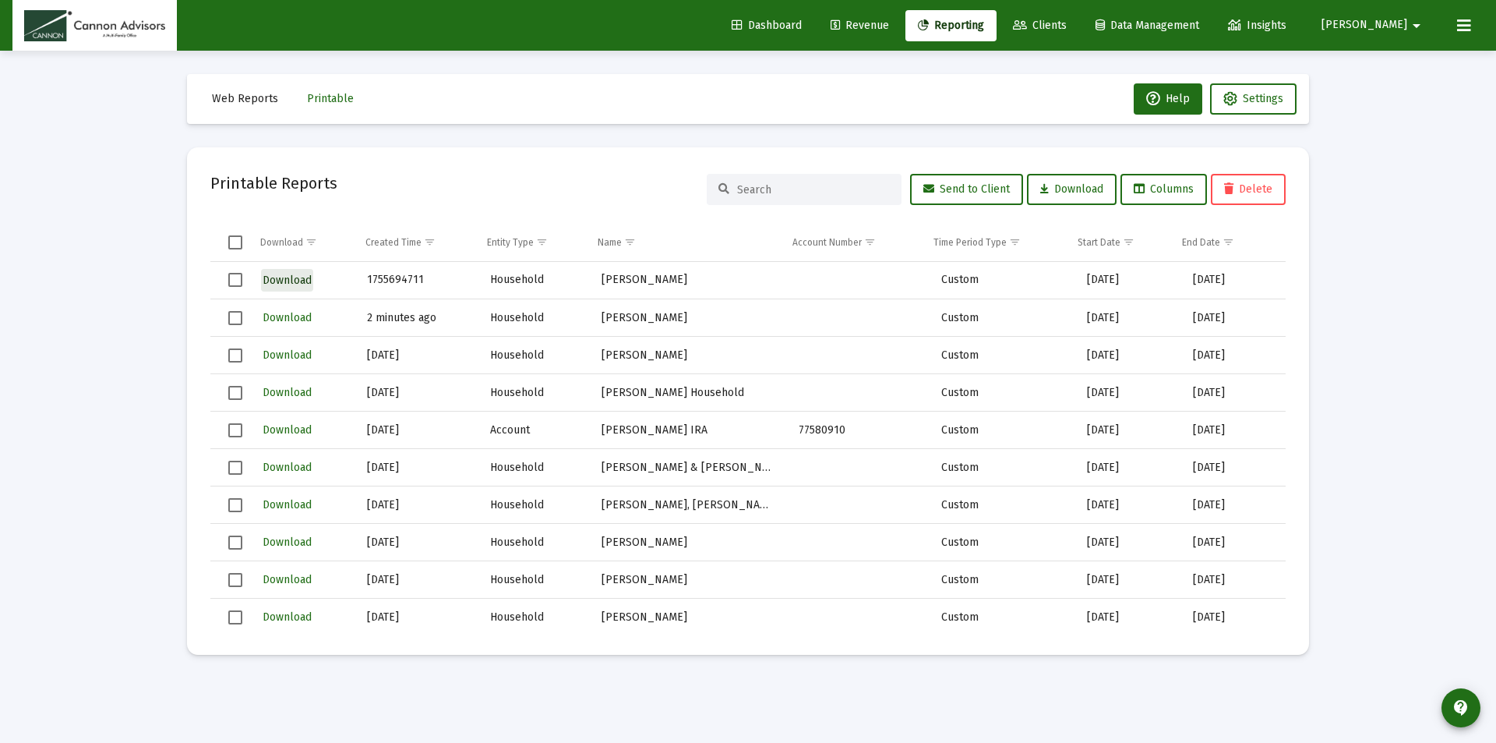
click at [299, 274] on span "Download" at bounding box center [287, 280] width 49 height 13
click at [245, 93] on span "Web Reports" at bounding box center [245, 98] width 66 height 13
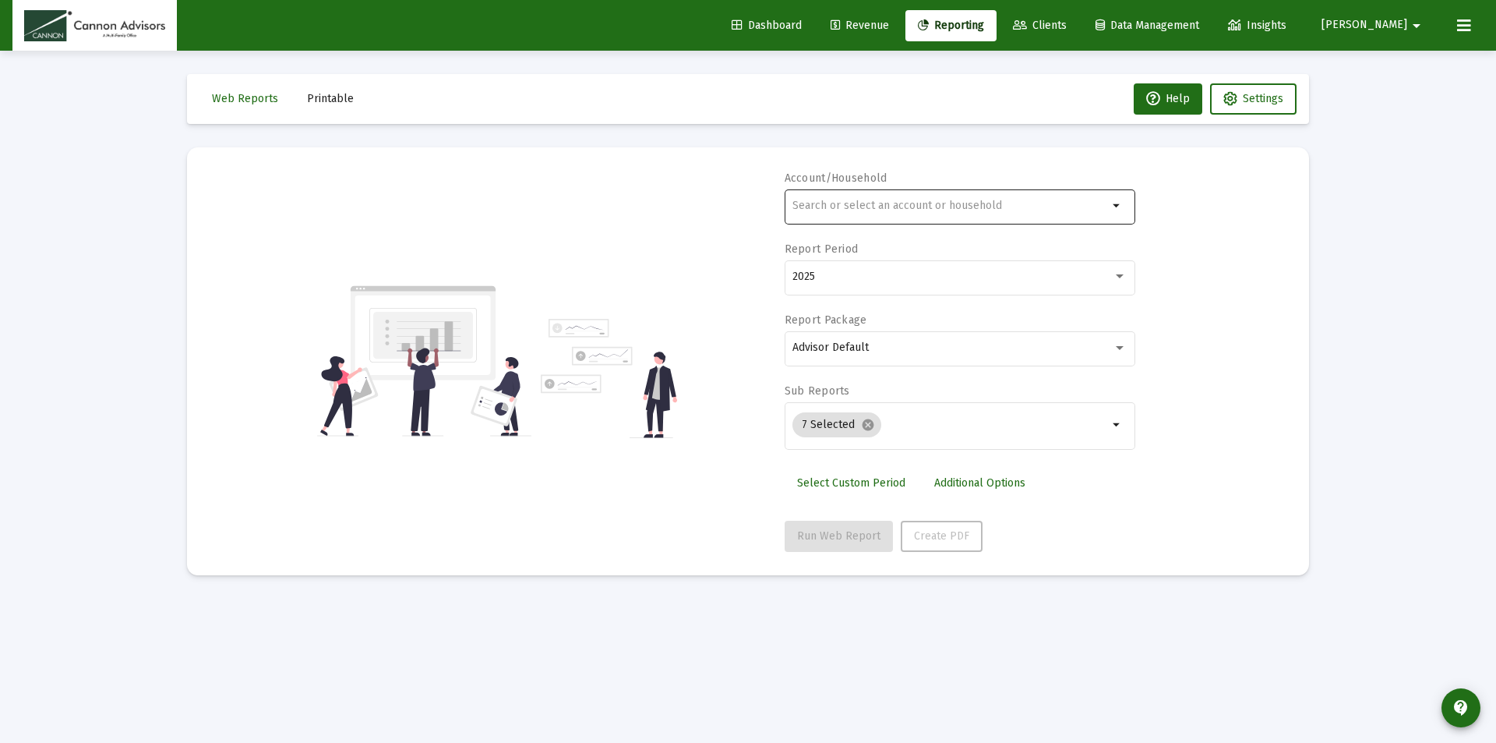
click at [940, 214] on div at bounding box center [951, 205] width 316 height 38
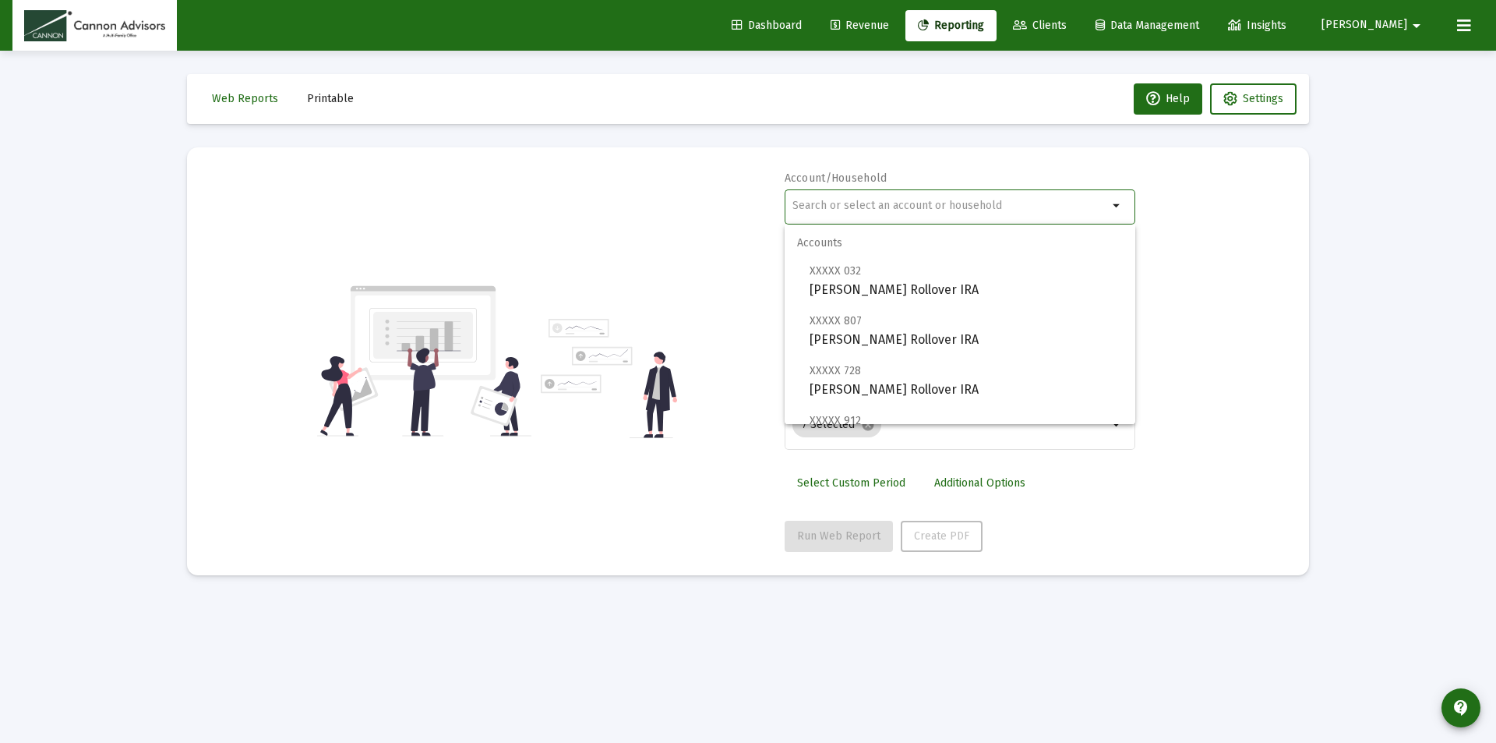
click at [945, 198] on div at bounding box center [951, 205] width 316 height 38
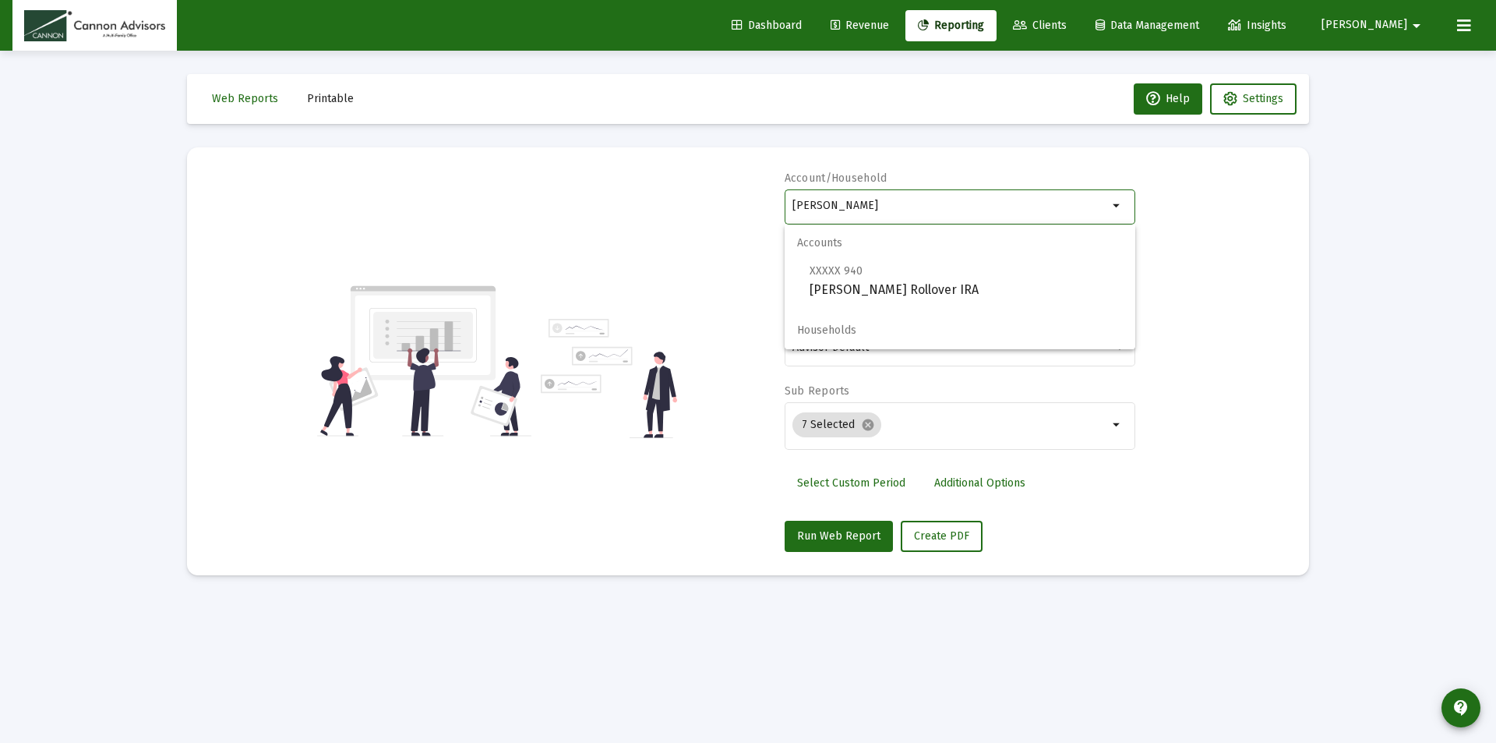
click at [871, 209] on input "[PERSON_NAME]" at bounding box center [951, 206] width 316 height 12
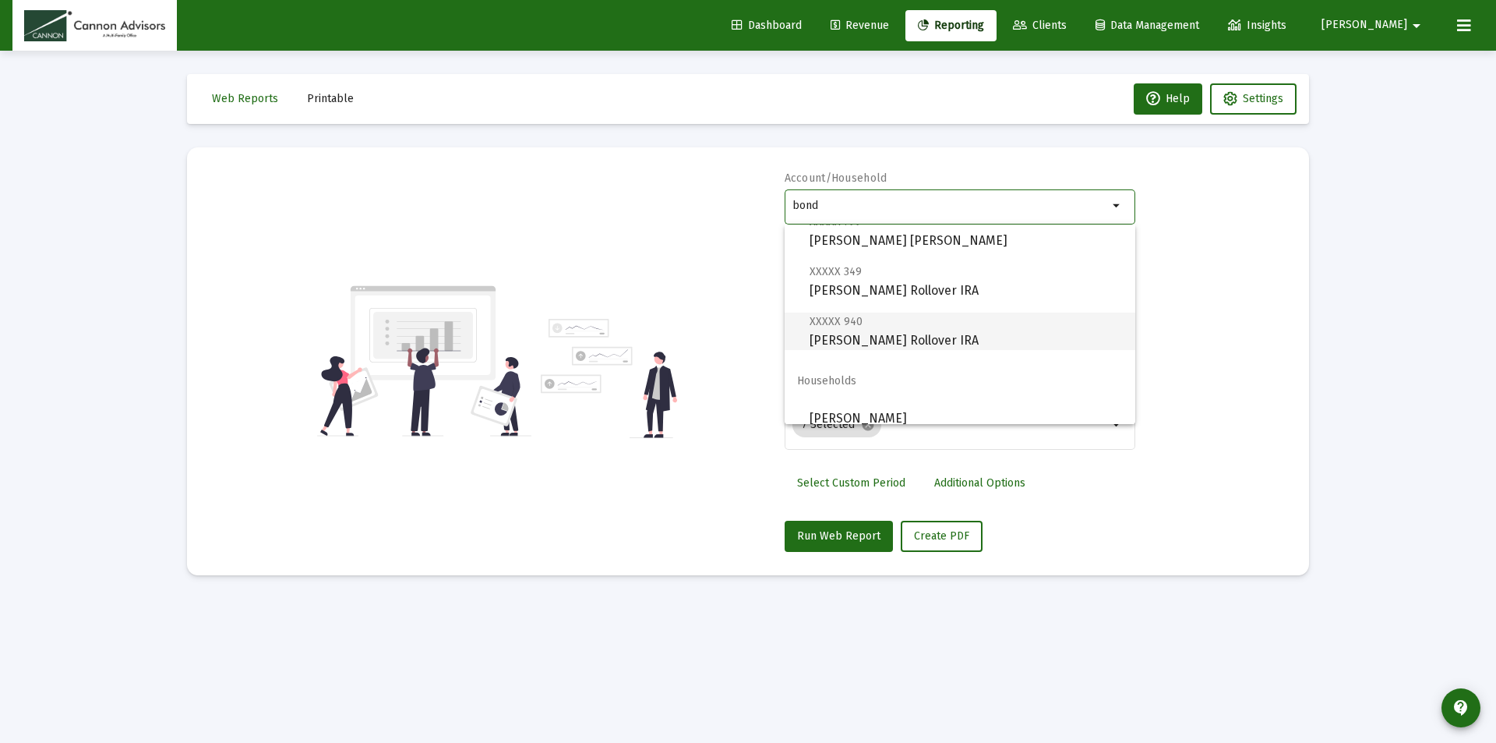
scroll to position [112, 0]
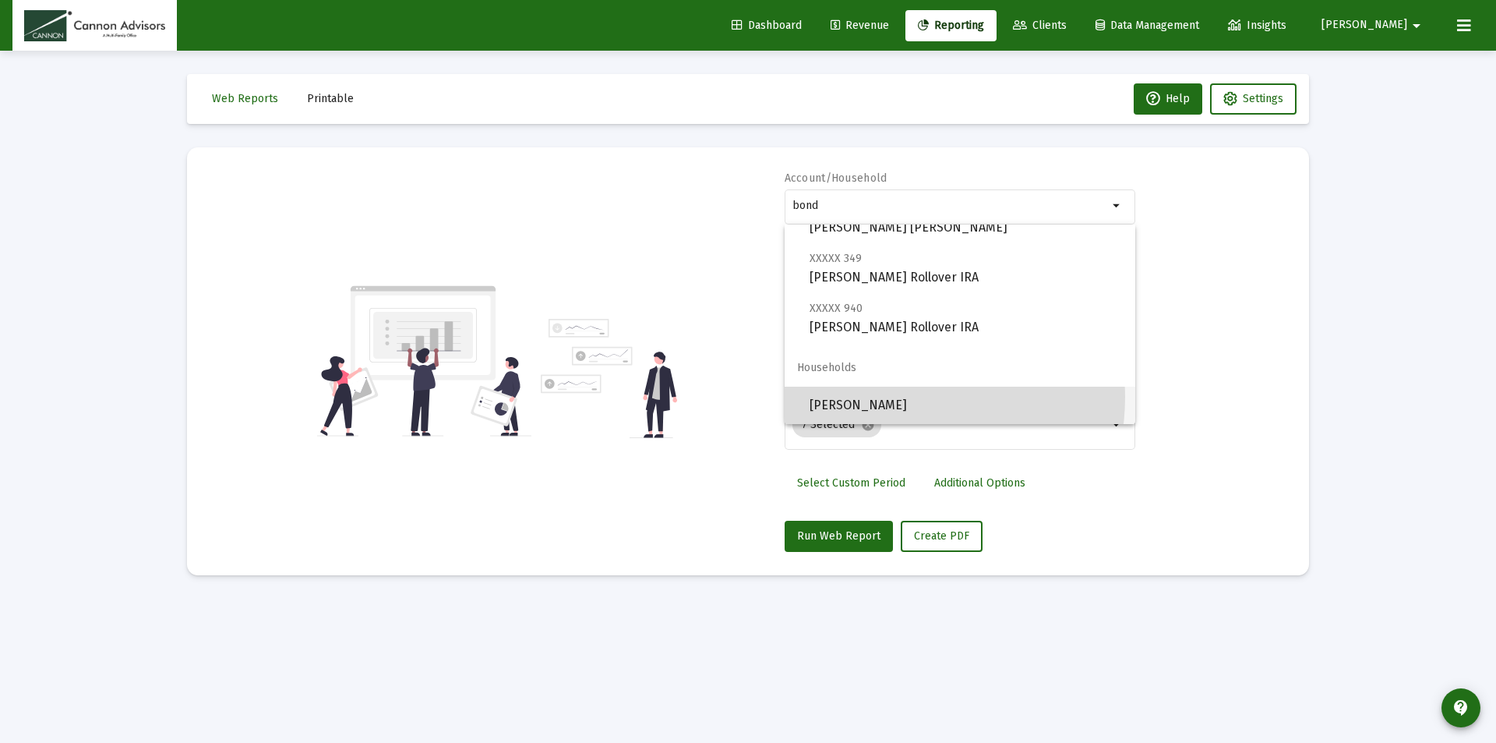
click at [889, 397] on span "[PERSON_NAME]" at bounding box center [966, 405] width 313 height 37
type input "[PERSON_NAME]"
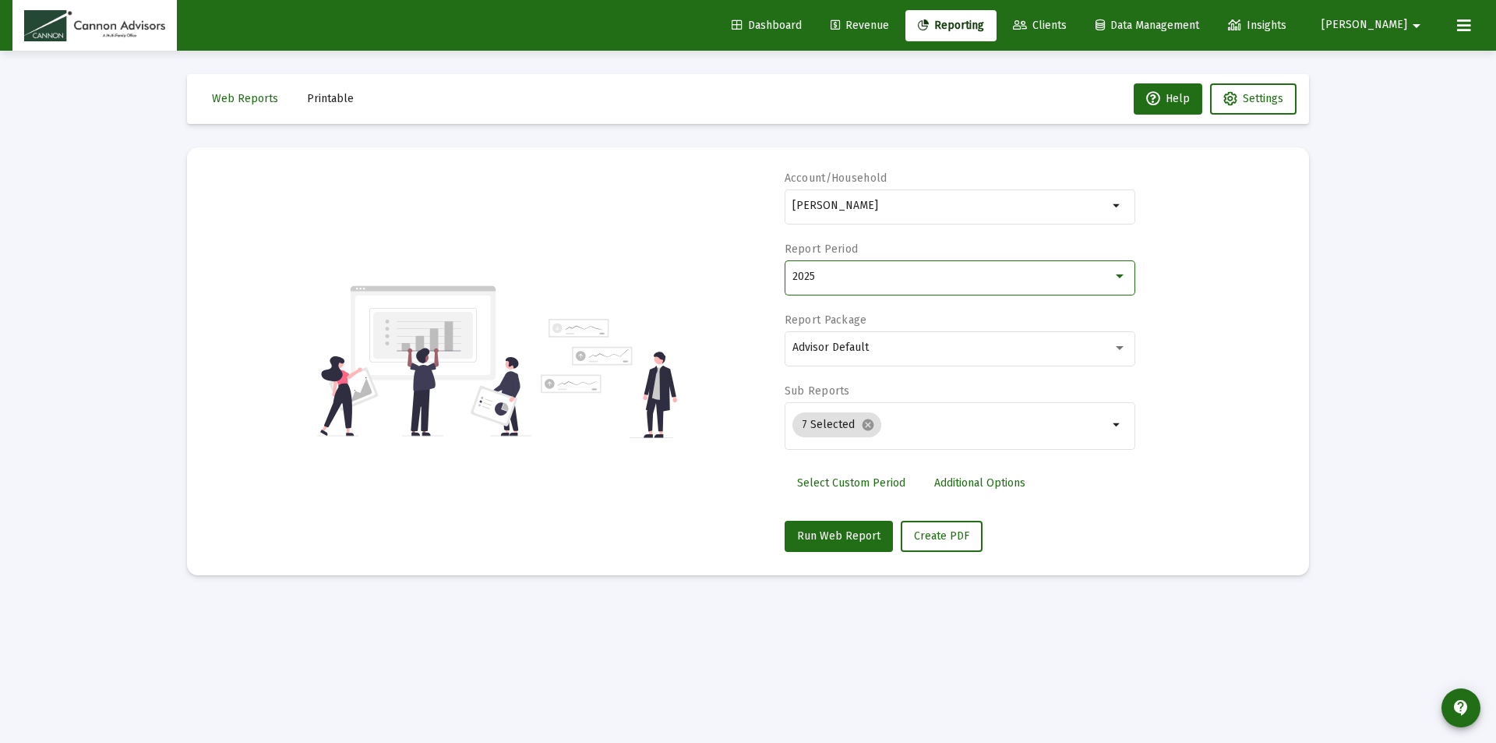
click at [1109, 281] on div "2025" at bounding box center [953, 276] width 320 height 12
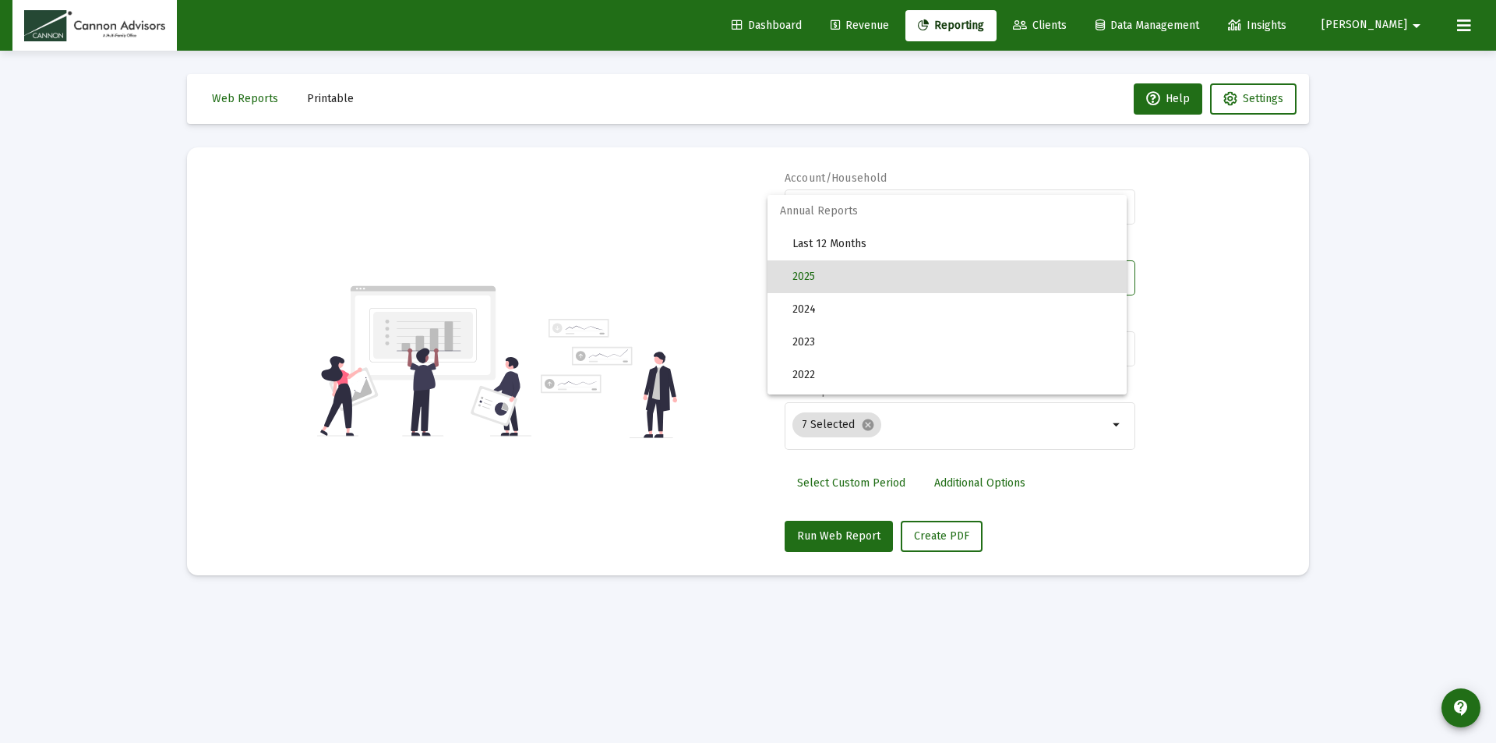
click at [1213, 278] on div at bounding box center [748, 371] width 1496 height 743
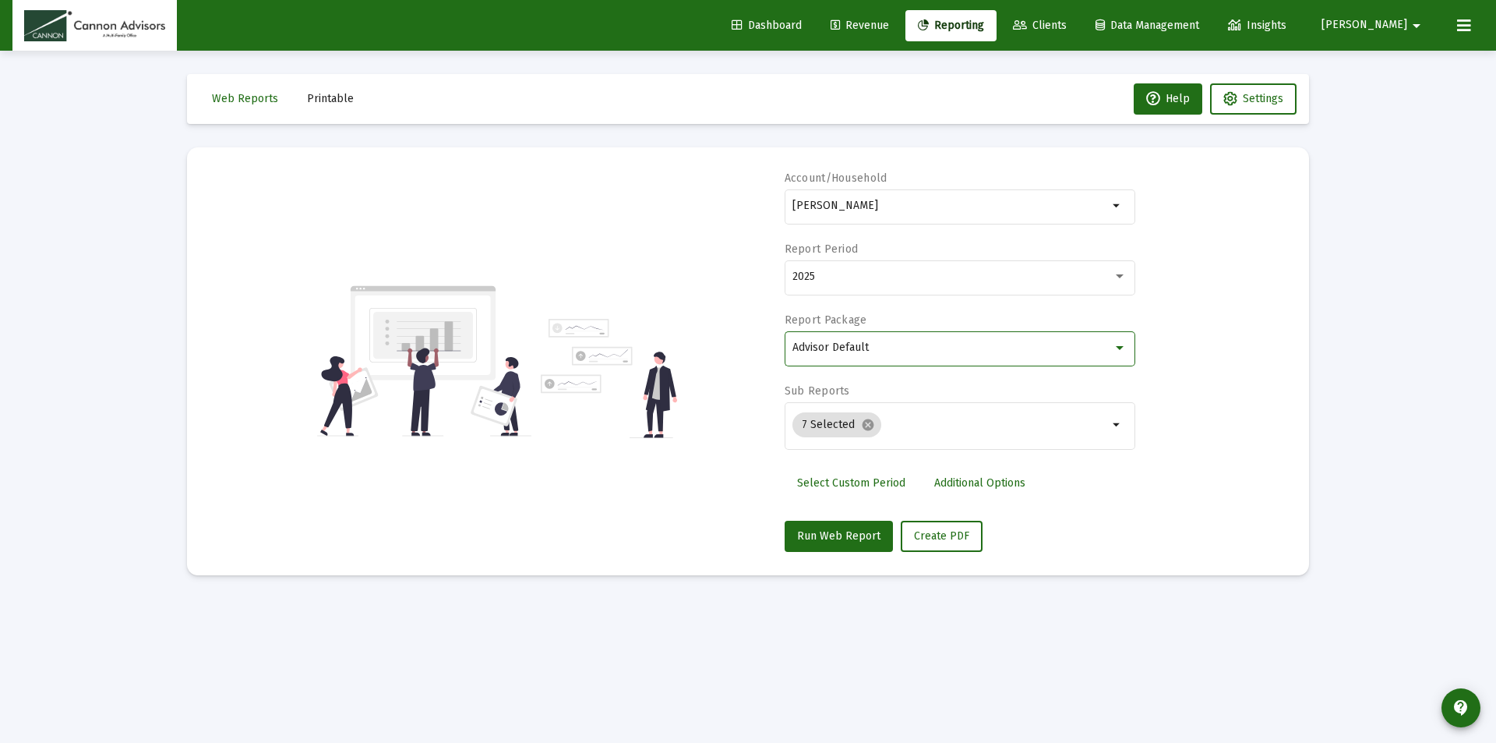
click at [1122, 346] on div at bounding box center [1120, 348] width 8 height 4
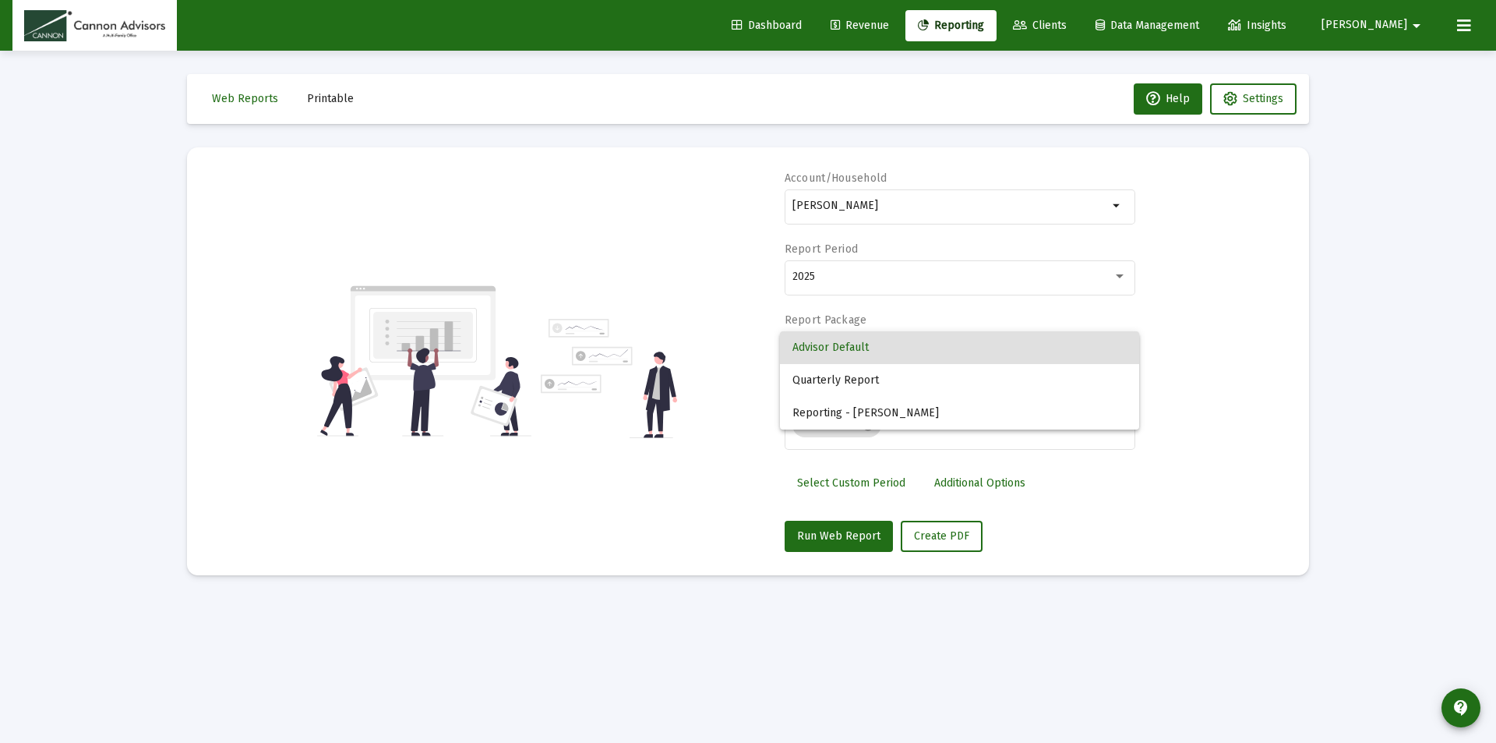
click at [1122, 345] on span "Advisor Default" at bounding box center [960, 347] width 334 height 33
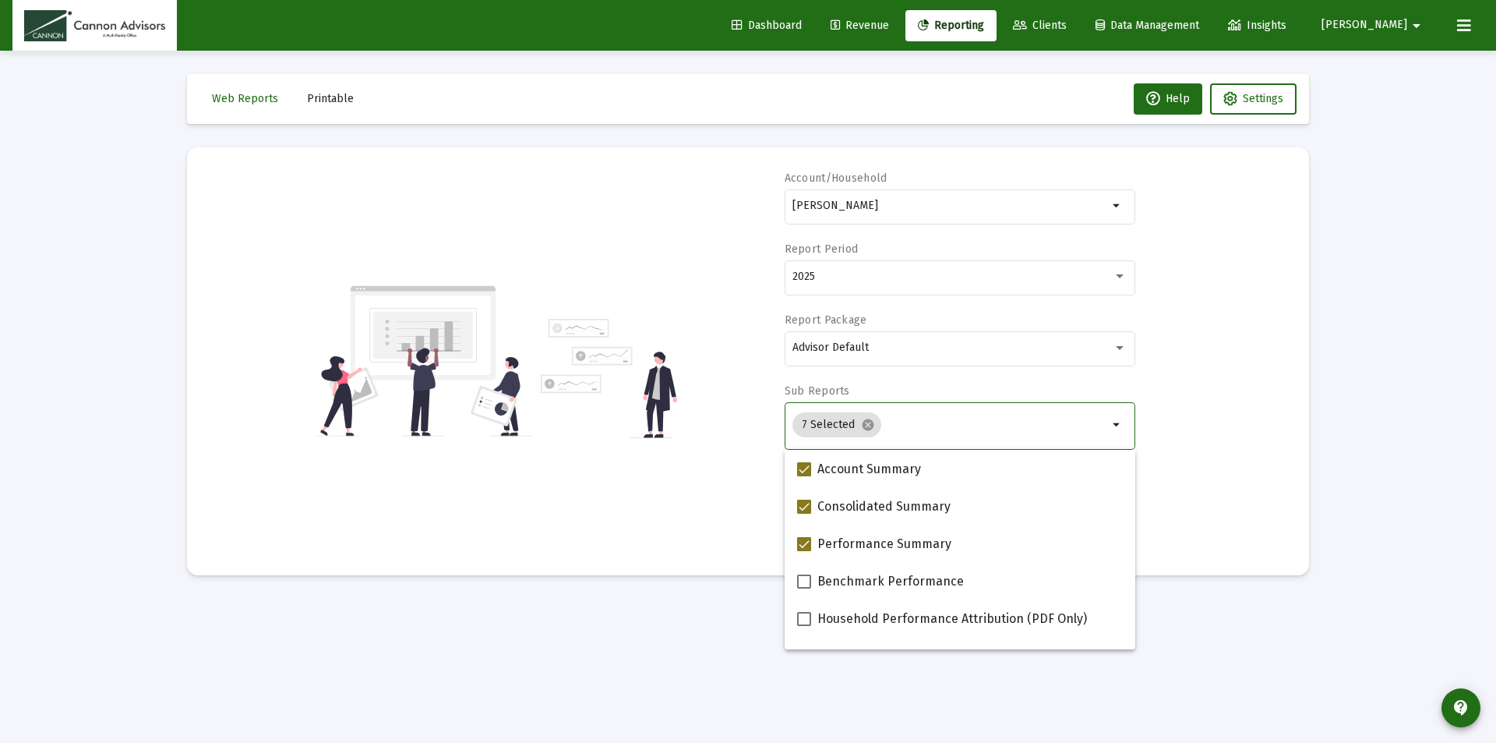
click at [941, 426] on input "Selection" at bounding box center [998, 425] width 221 height 12
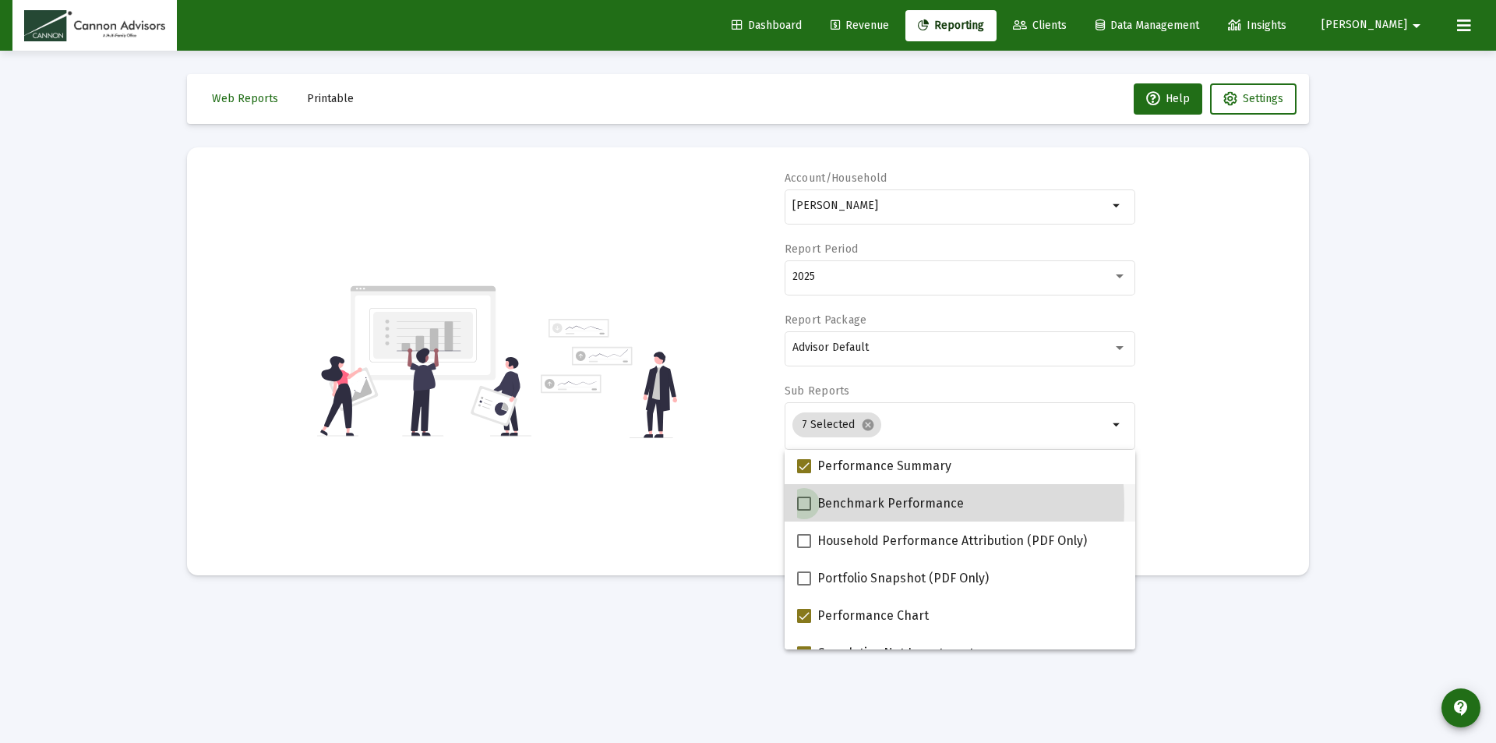
click at [807, 506] on span at bounding box center [804, 503] width 14 height 14
click at [804, 511] on input "Benchmark Performance" at bounding box center [804, 511] width 1 height 1
checkbox input "true"
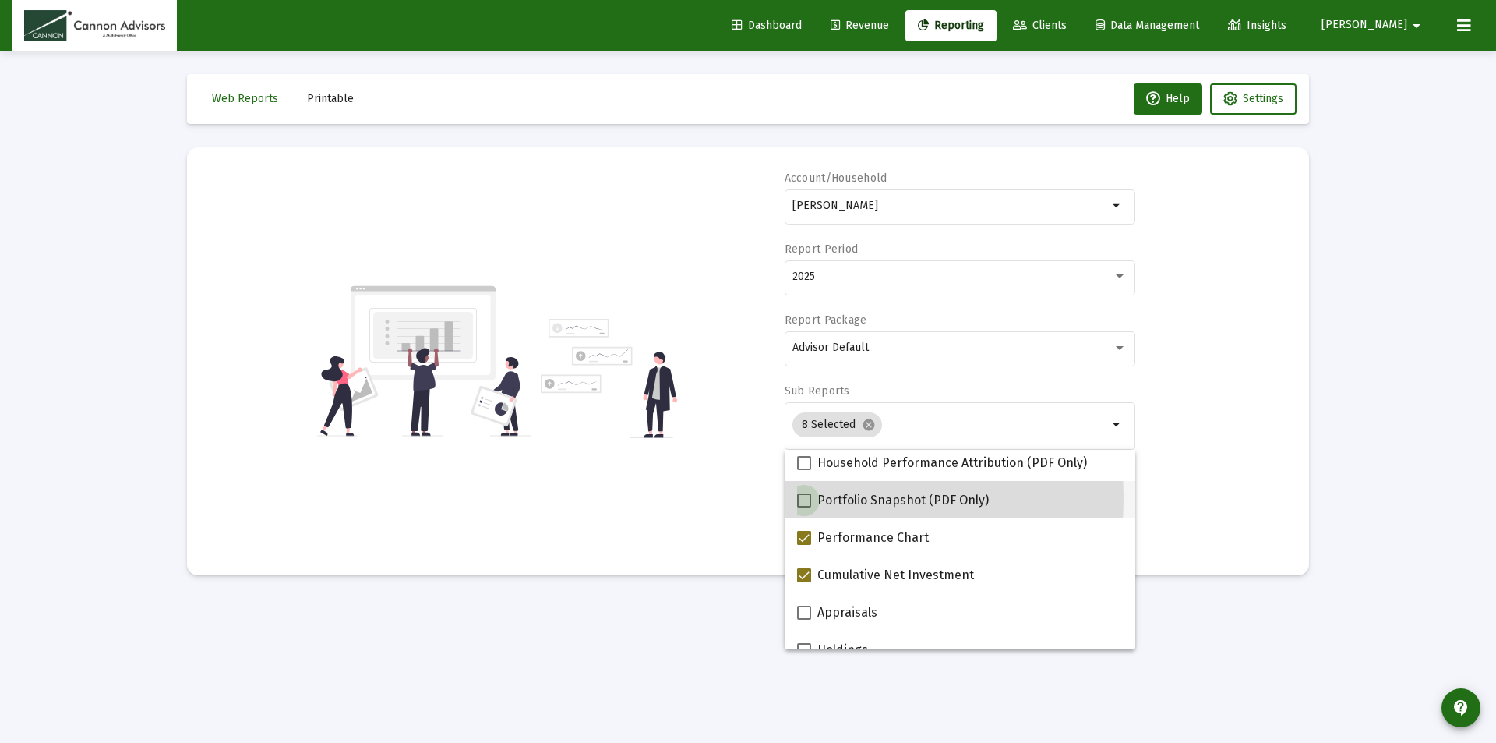
click at [804, 498] on span at bounding box center [804, 500] width 14 height 14
click at [804, 507] on input "Portfolio Snapshot (PDF Only)" at bounding box center [804, 507] width 1 height 1
checkbox input "true"
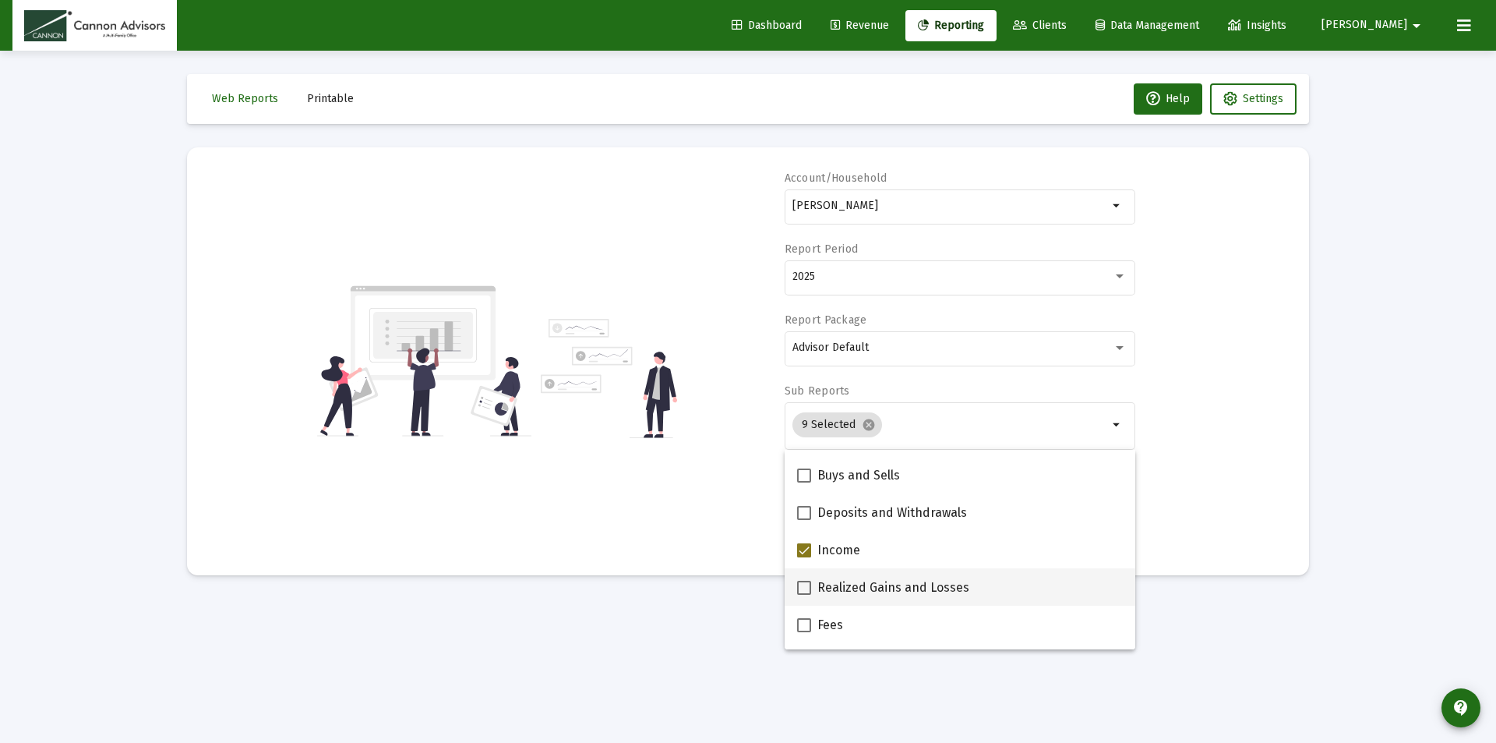
scroll to position [468, 0]
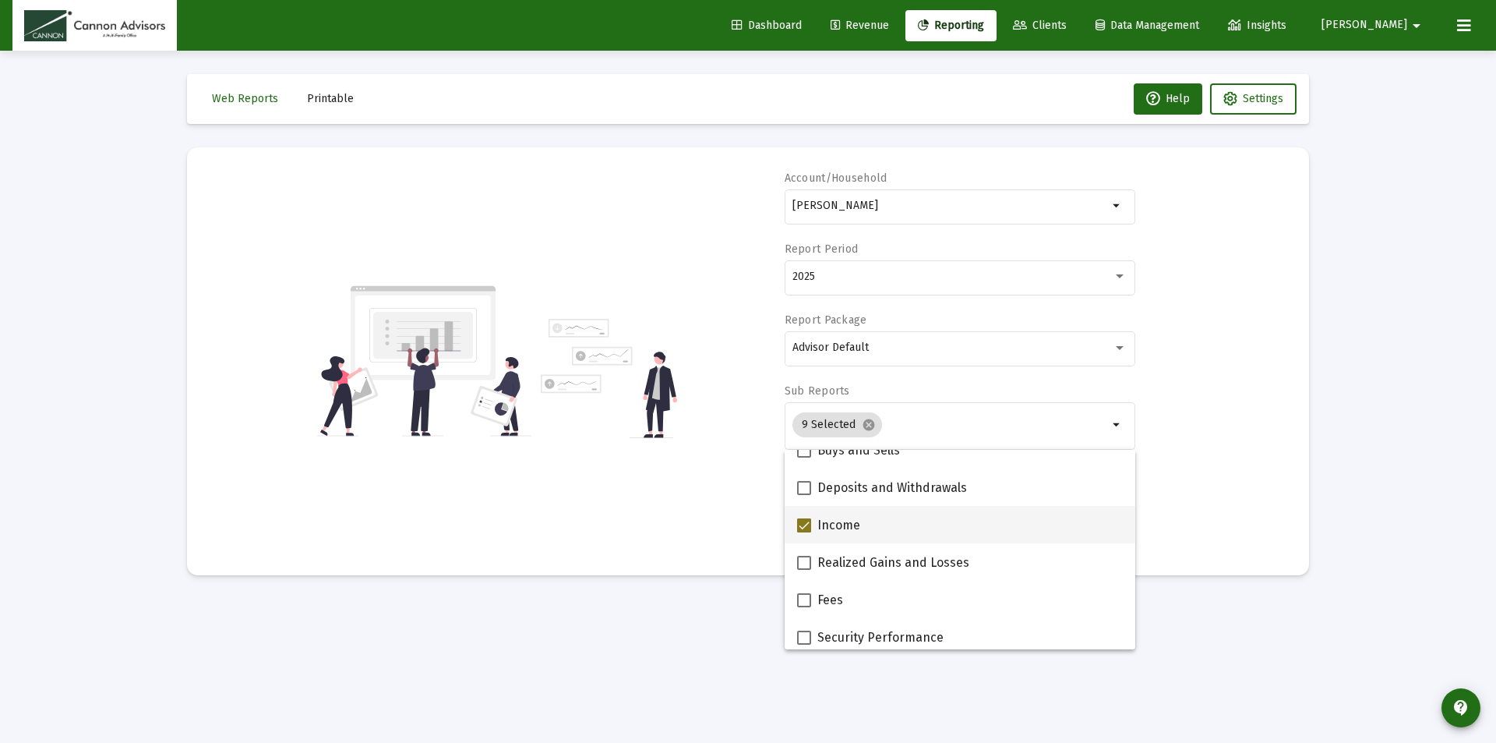
click at [804, 523] on span at bounding box center [804, 525] width 14 height 14
click at [804, 532] on input "Income" at bounding box center [804, 532] width 1 height 1
checkbox input "false"
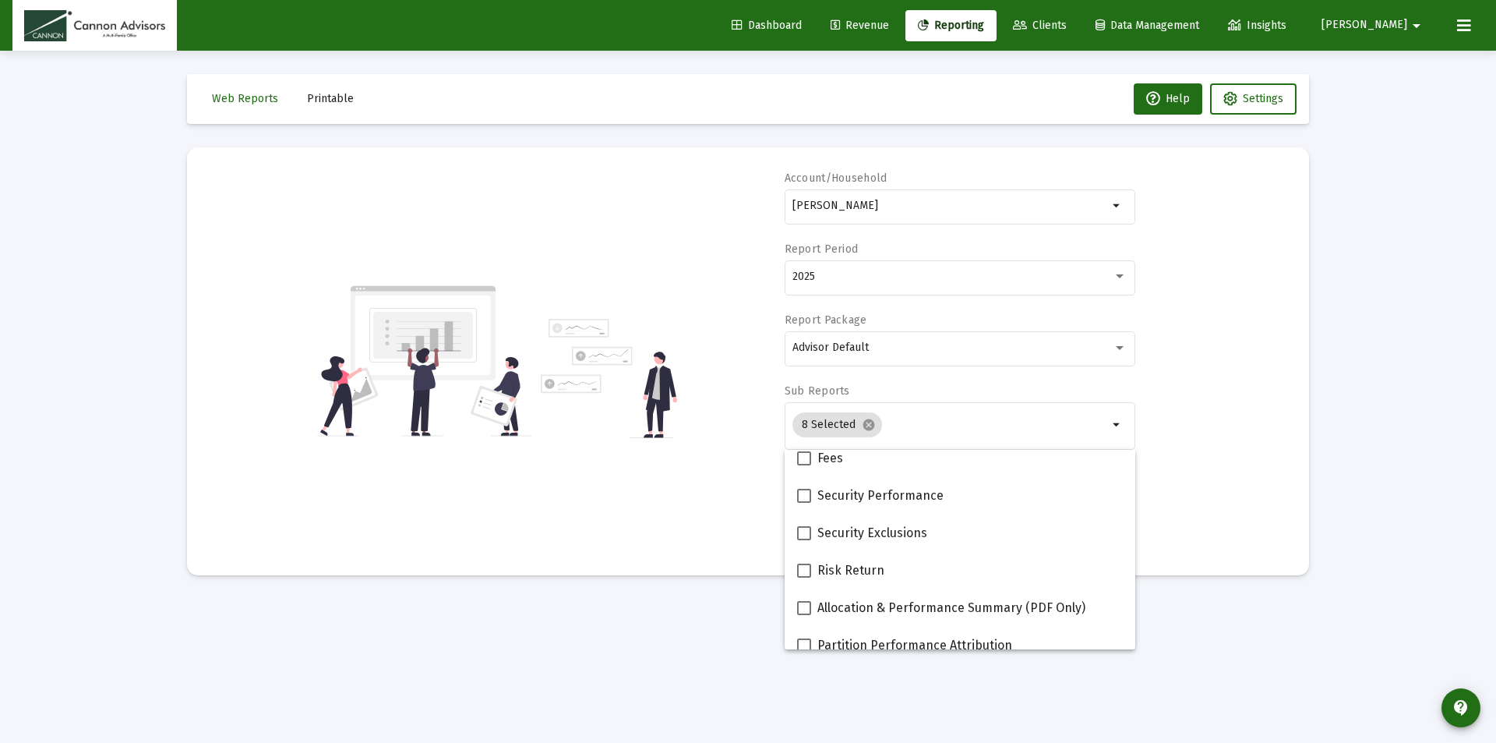
scroll to position [624, 0]
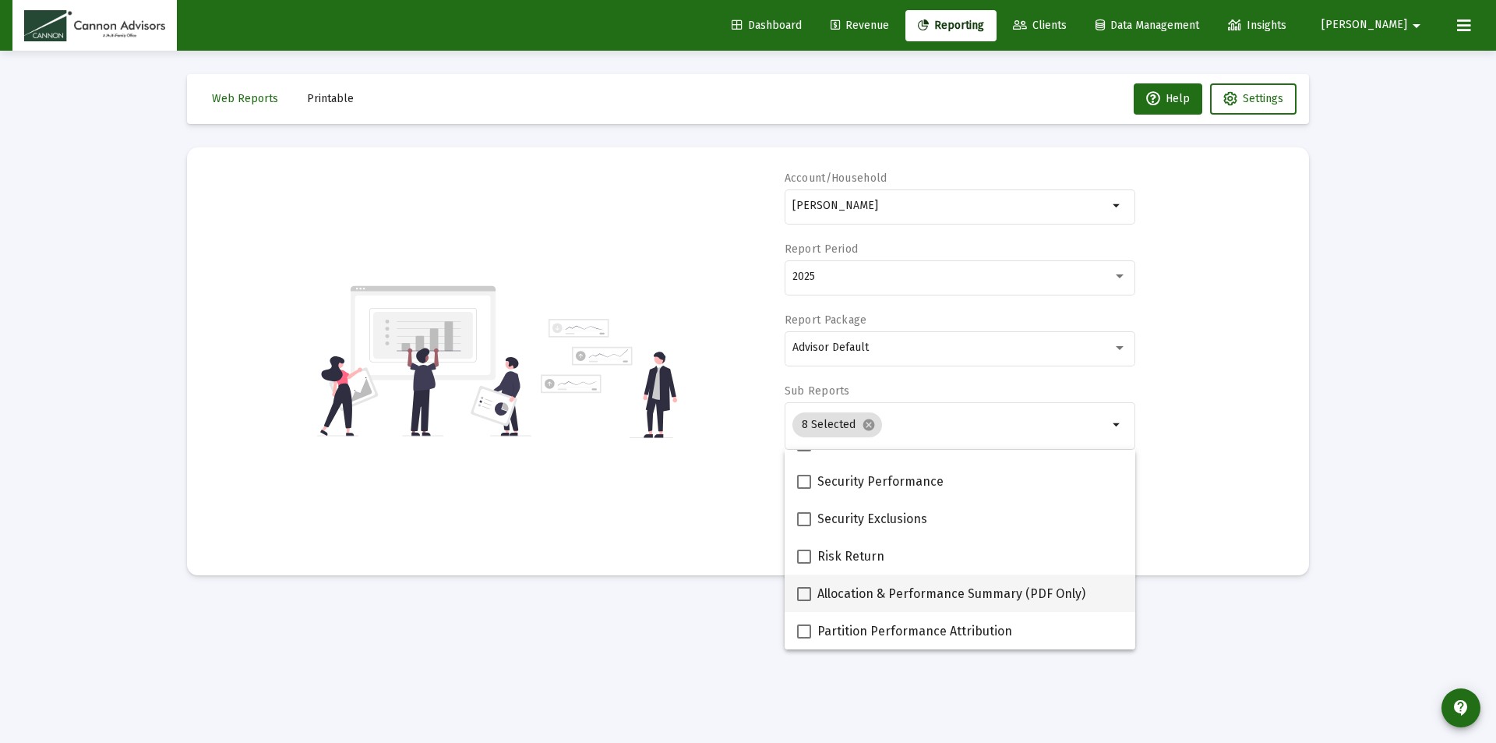
click at [804, 592] on span at bounding box center [804, 594] width 14 height 14
click at [804, 601] on input "Allocation & Performance Summary (PDF Only)" at bounding box center [804, 601] width 1 height 1
click at [802, 593] on span at bounding box center [804, 594] width 14 height 14
click at [804, 601] on input "Allocation & Performance Summary (PDF Only)" at bounding box center [804, 601] width 1 height 1
checkbox input "false"
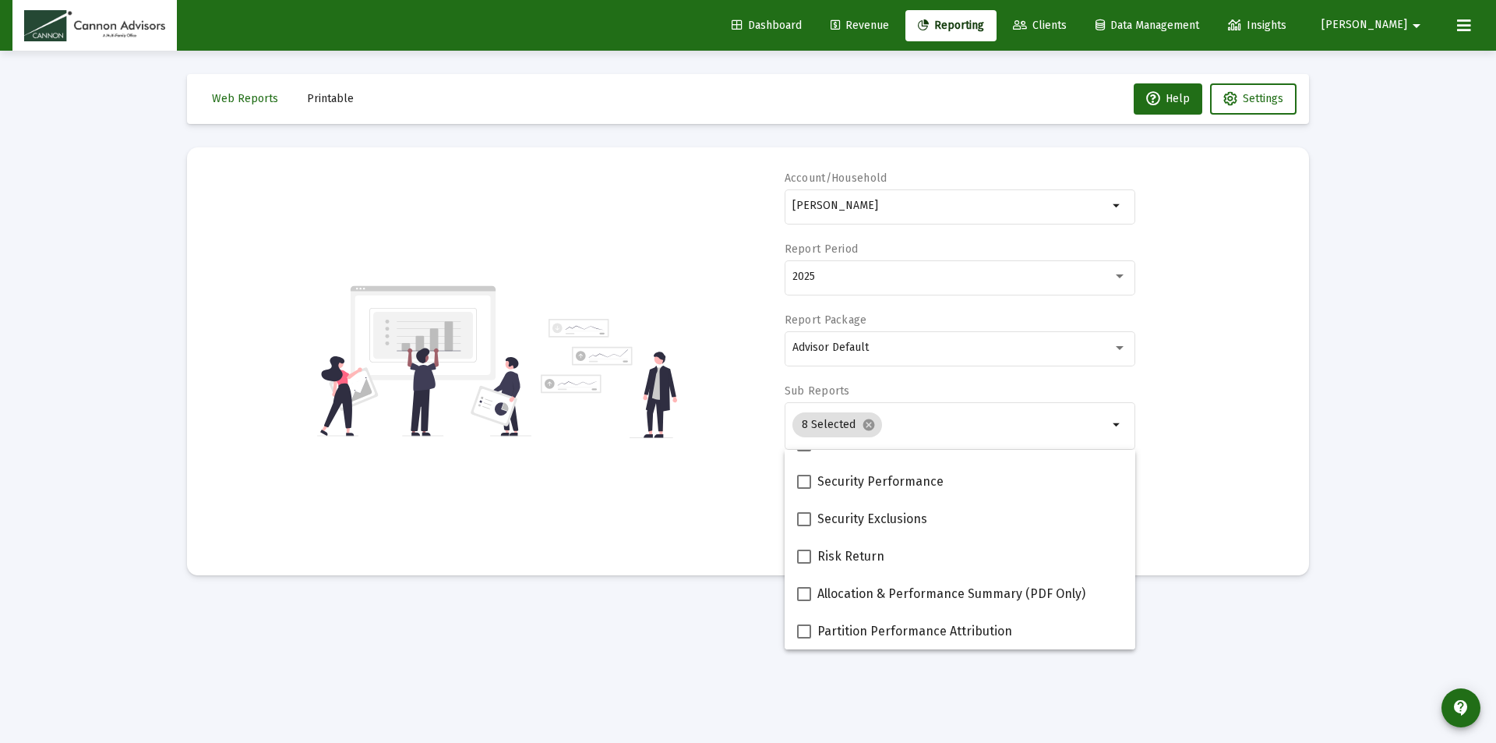
click at [1250, 496] on div "Account/Household [PERSON_NAME] Household arrow_drop_down Report Period 2025 Re…" at bounding box center [748, 361] width 1076 height 381
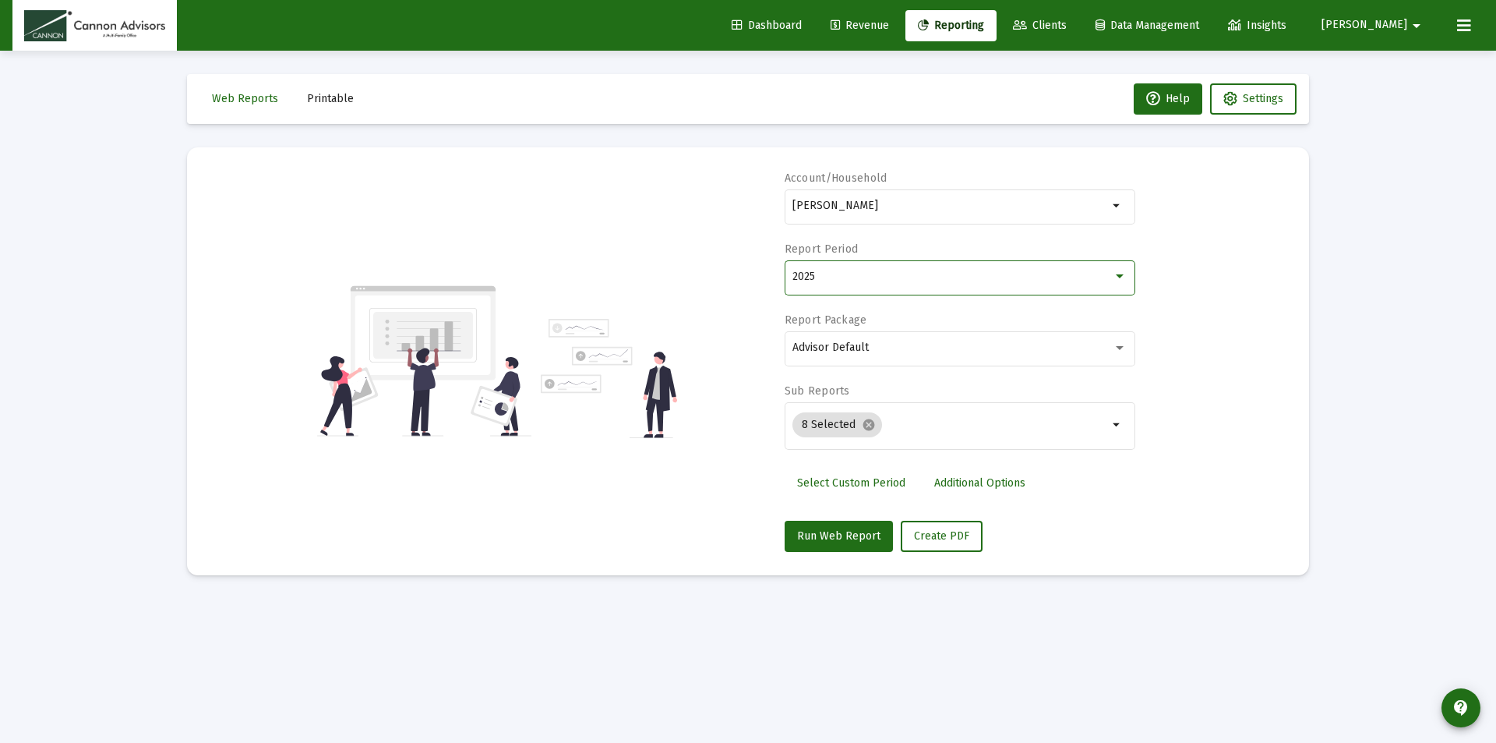
click at [1073, 274] on div "2025" at bounding box center [953, 276] width 320 height 12
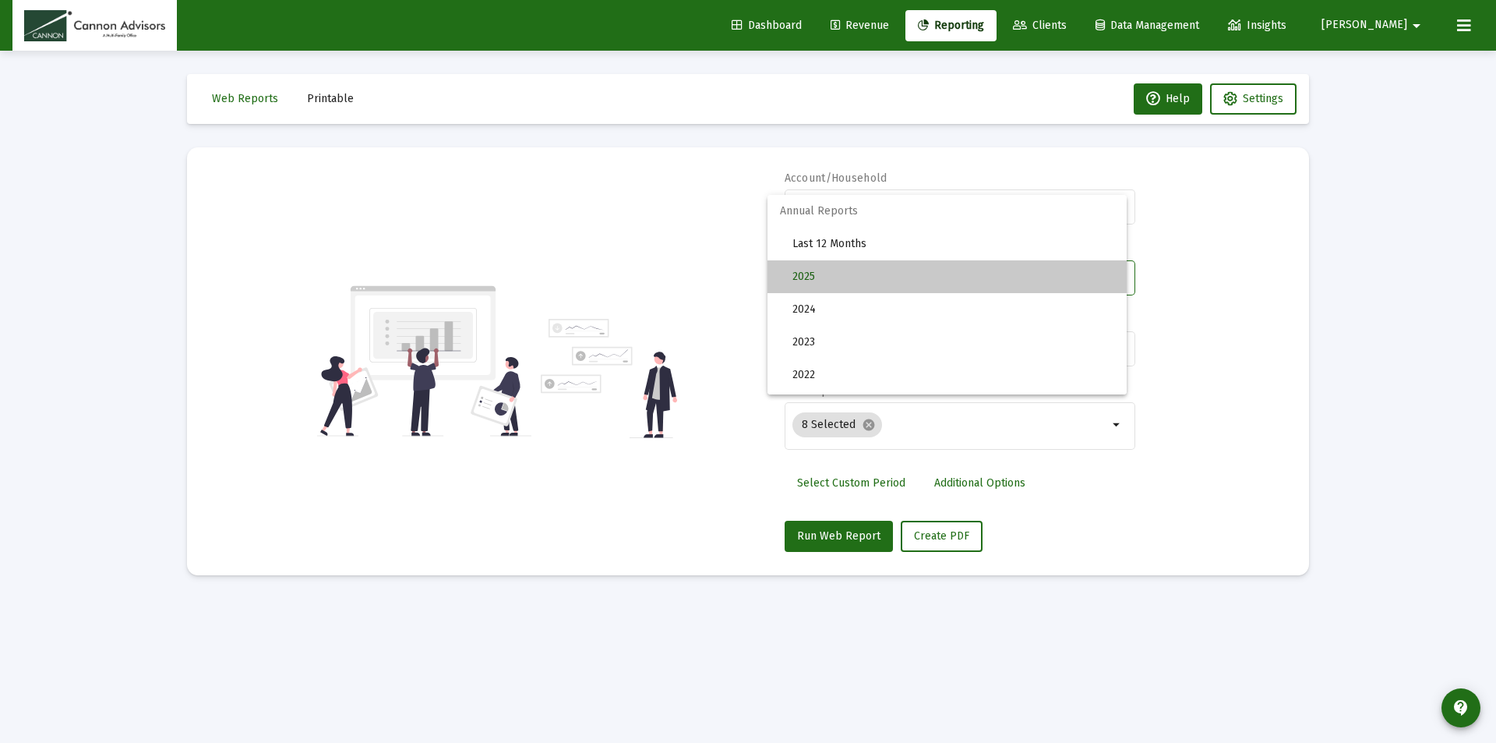
click at [1082, 274] on span "2025" at bounding box center [954, 276] width 322 height 33
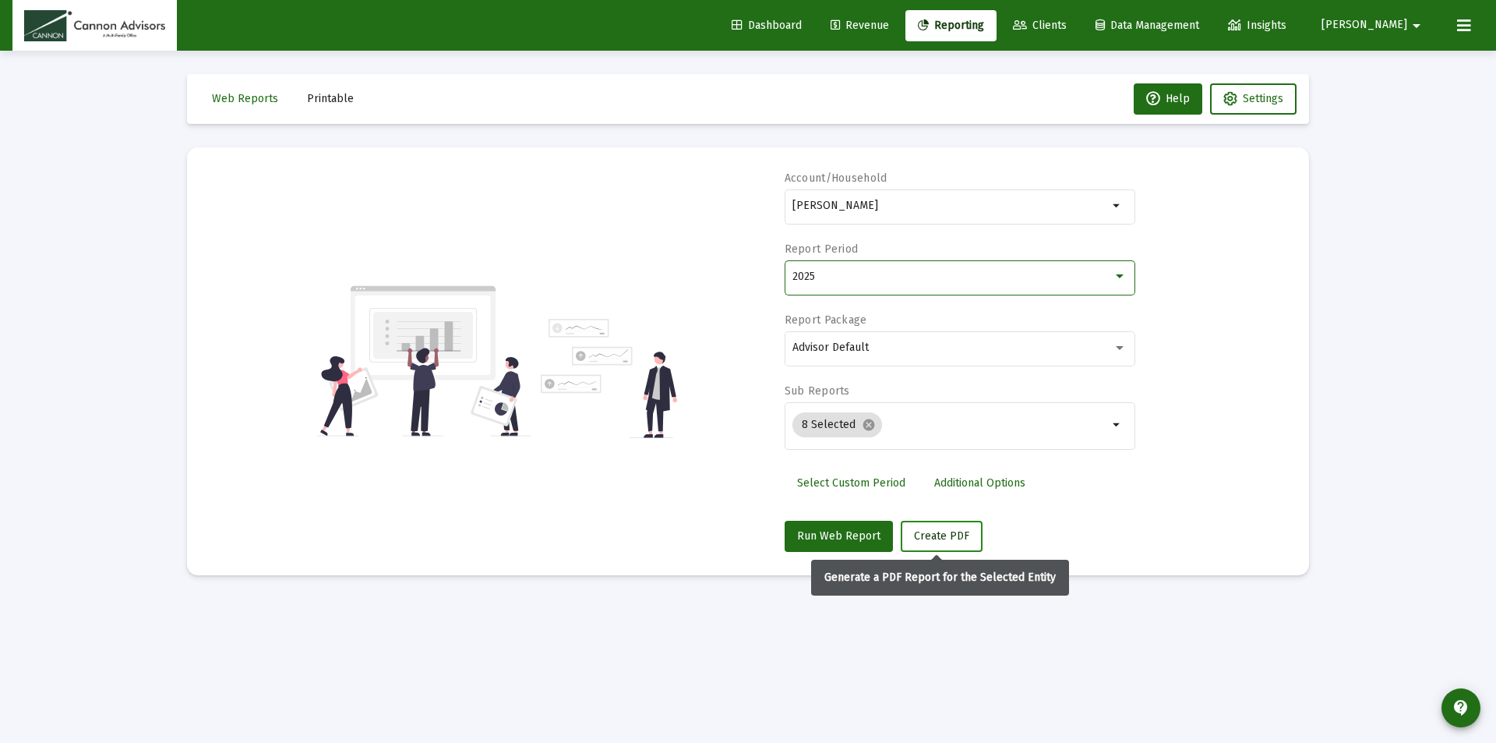
click at [942, 535] on span "Create PDF" at bounding box center [941, 535] width 55 height 13
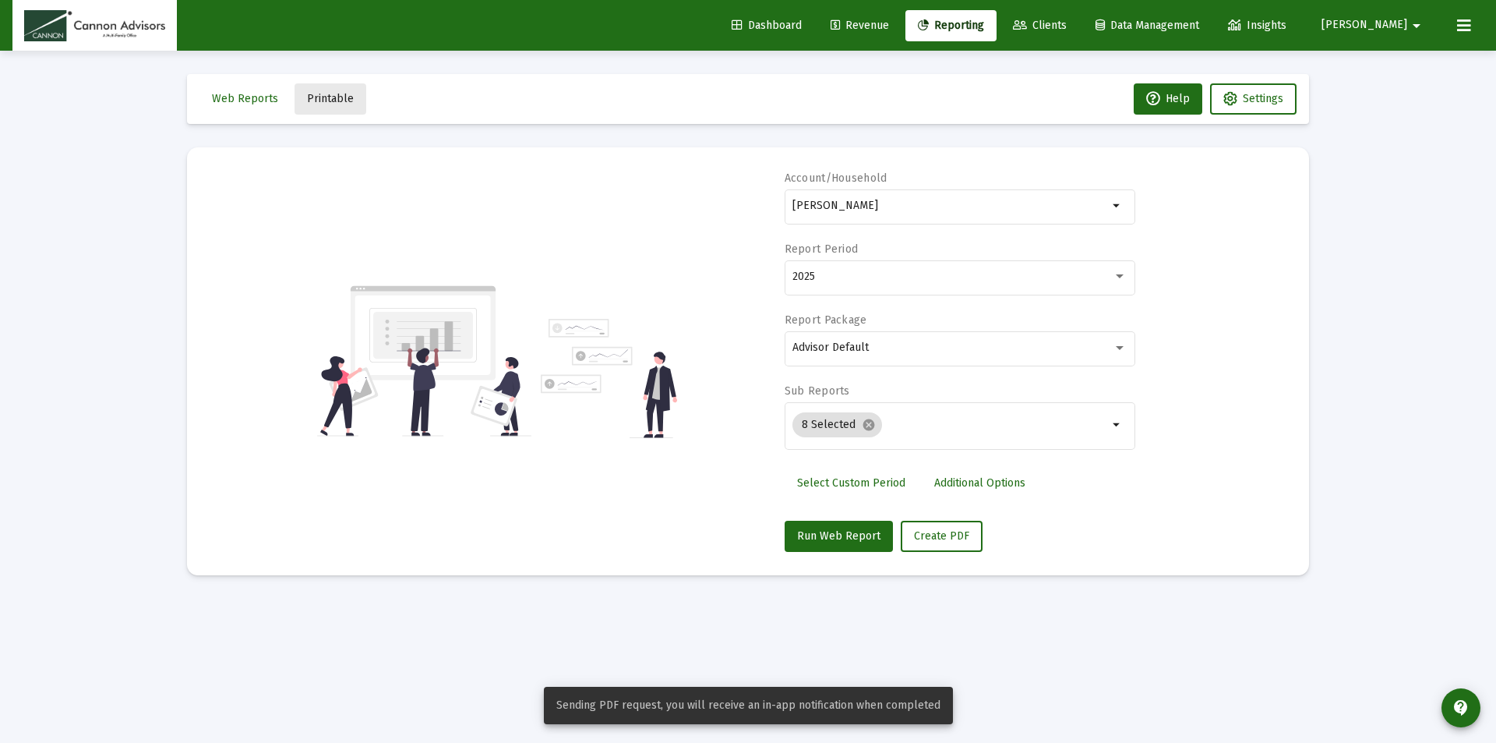
click at [337, 96] on span "Printable" at bounding box center [330, 98] width 47 height 13
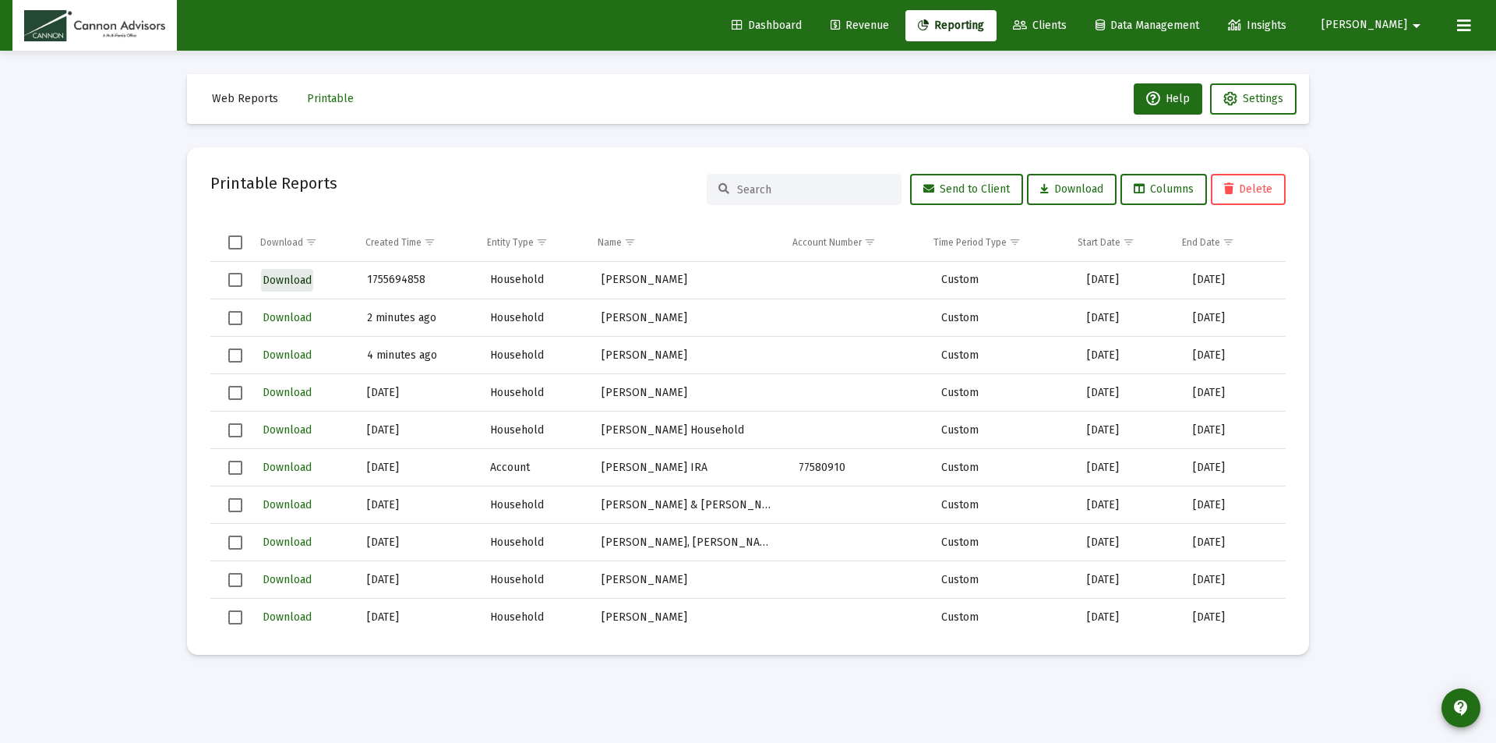
click at [295, 274] on span "Download" at bounding box center [287, 280] width 49 height 13
